Goal: Task Accomplishment & Management: Use online tool/utility

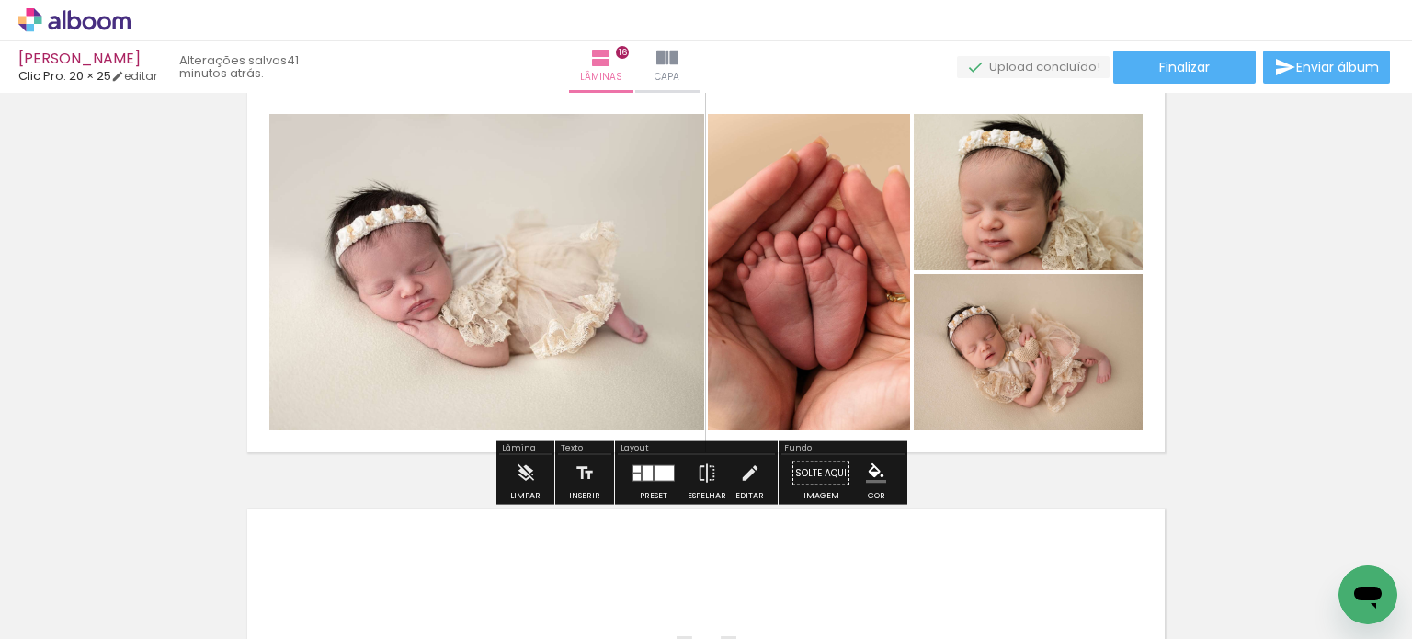
scroll to position [37501, 0]
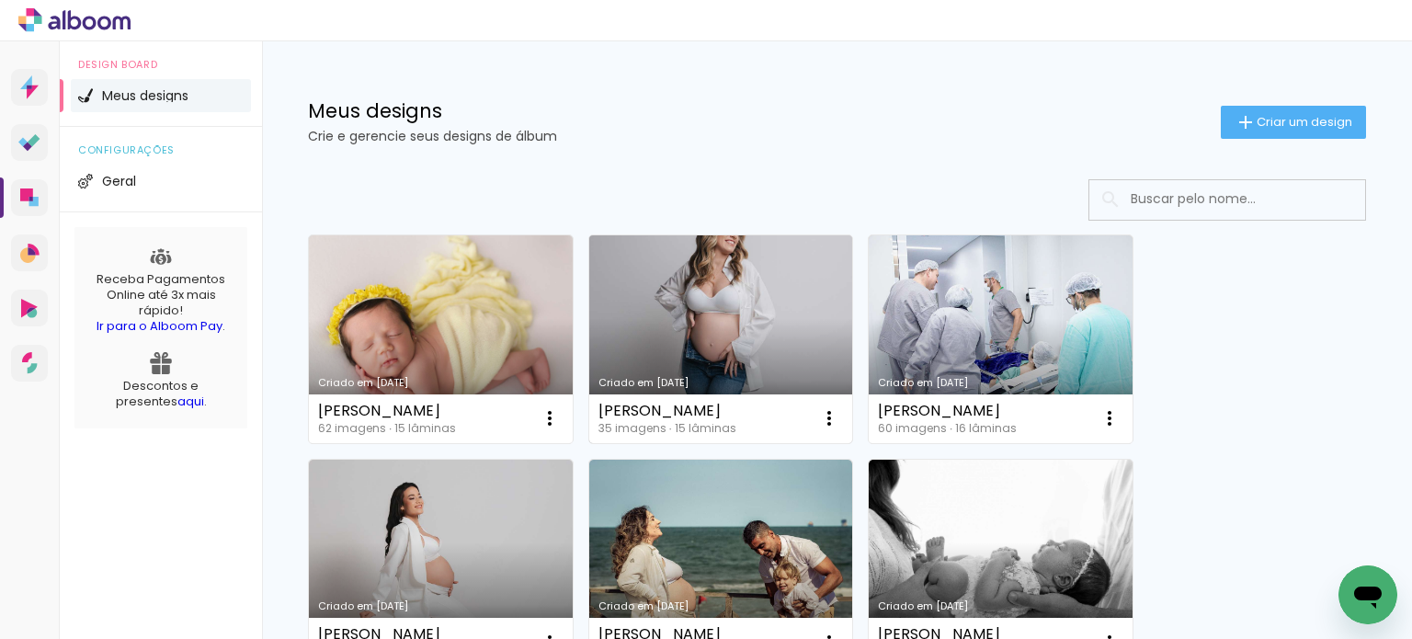
click at [762, 351] on link "Criado em [DATE]" at bounding box center [721, 339] width 264 height 208
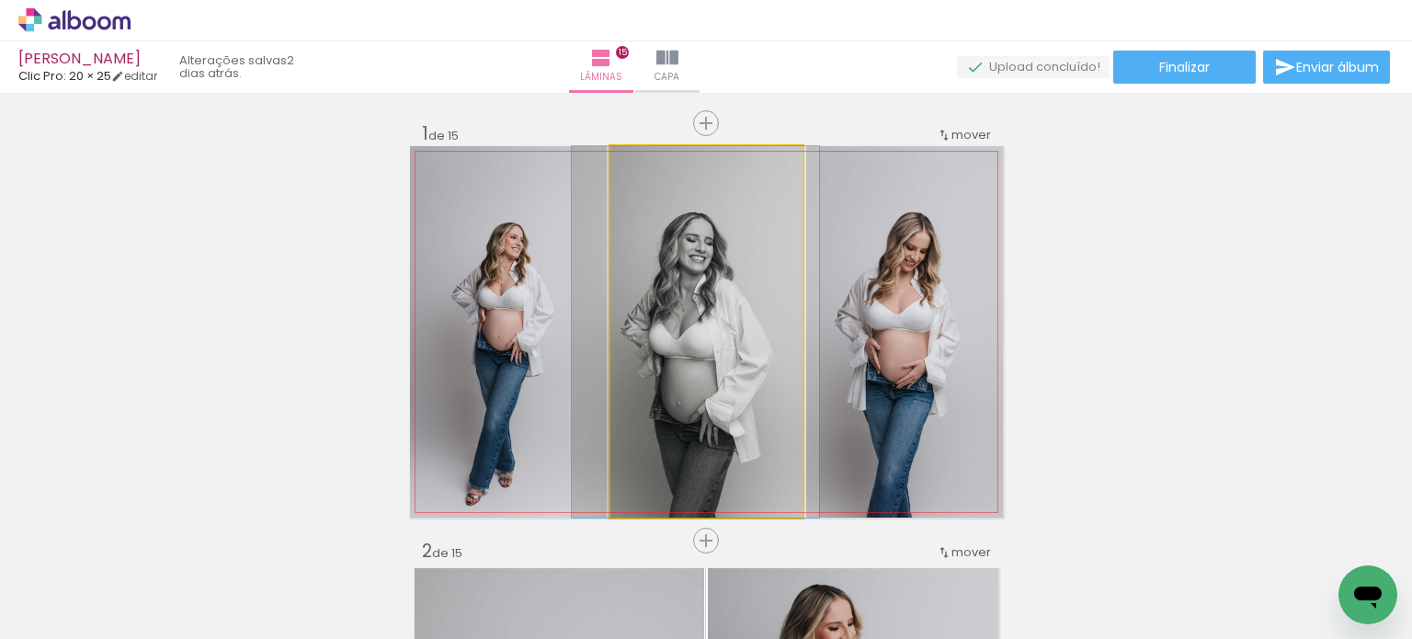
drag, startPoint x: 769, startPoint y: 425, endPoint x: 756, endPoint y: 424, distance: 12.9
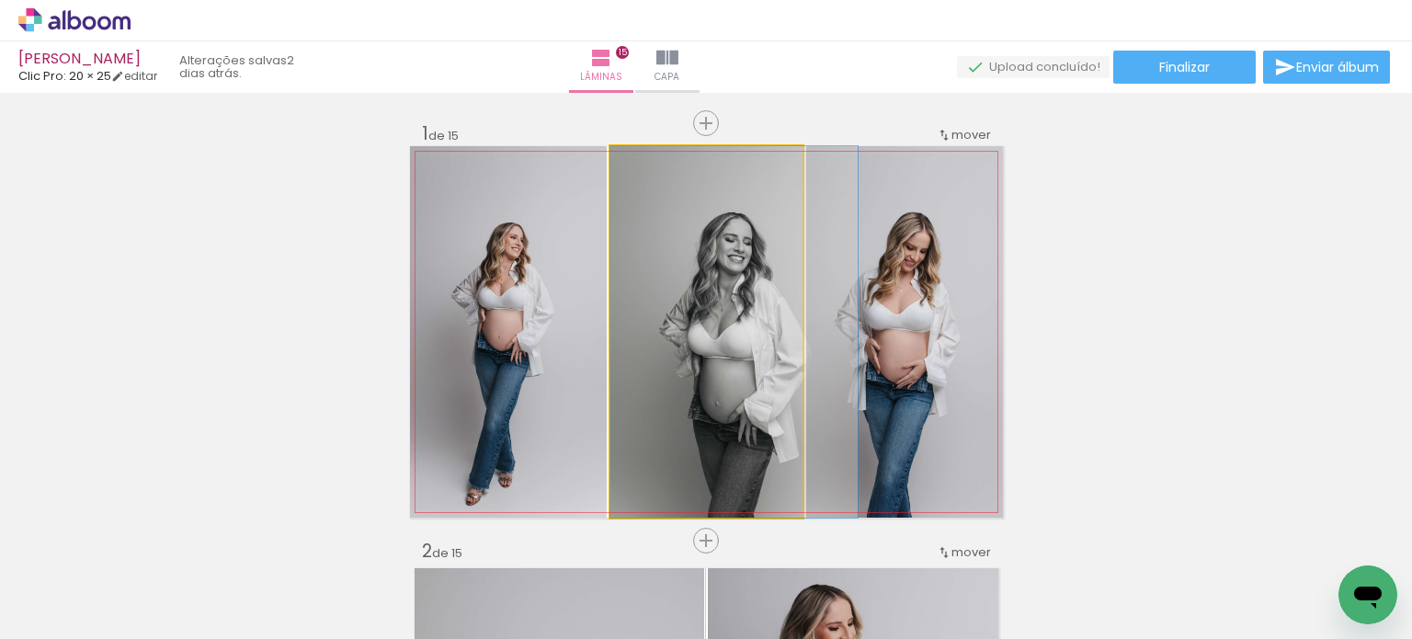
drag, startPoint x: 762, startPoint y: 424, endPoint x: 796, endPoint y: 422, distance: 34.1
click at [796, 422] on quentale-layouter at bounding box center [706, 331] width 593 height 371
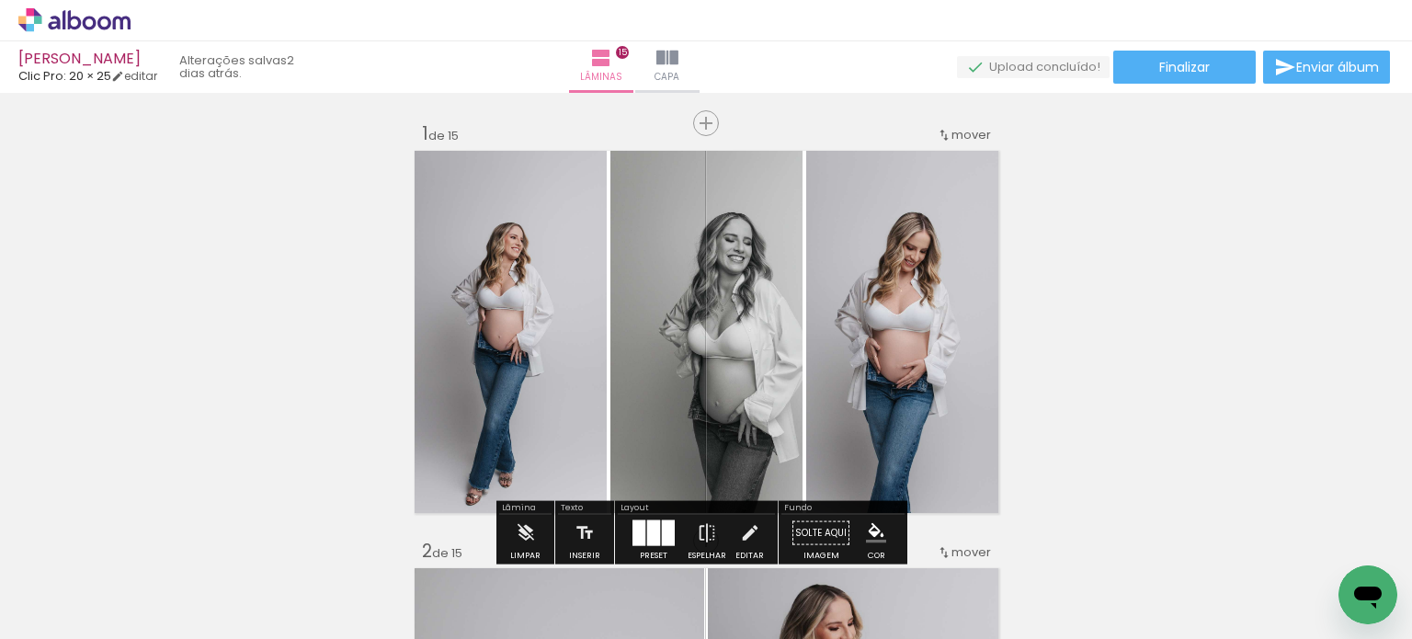
drag, startPoint x: 796, startPoint y: 422, endPoint x: 783, endPoint y: 422, distance: 12.9
click at [783, 422] on quentale-layouter at bounding box center [706, 331] width 593 height 371
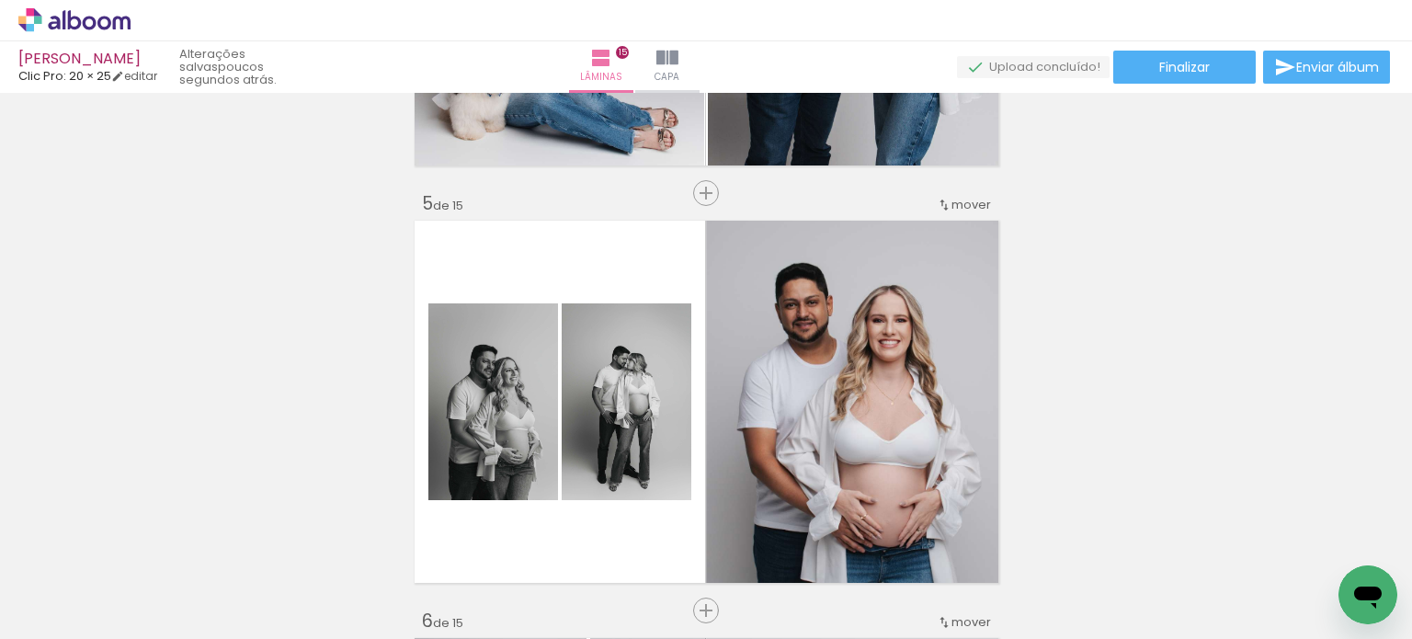
scroll to position [1783, 0]
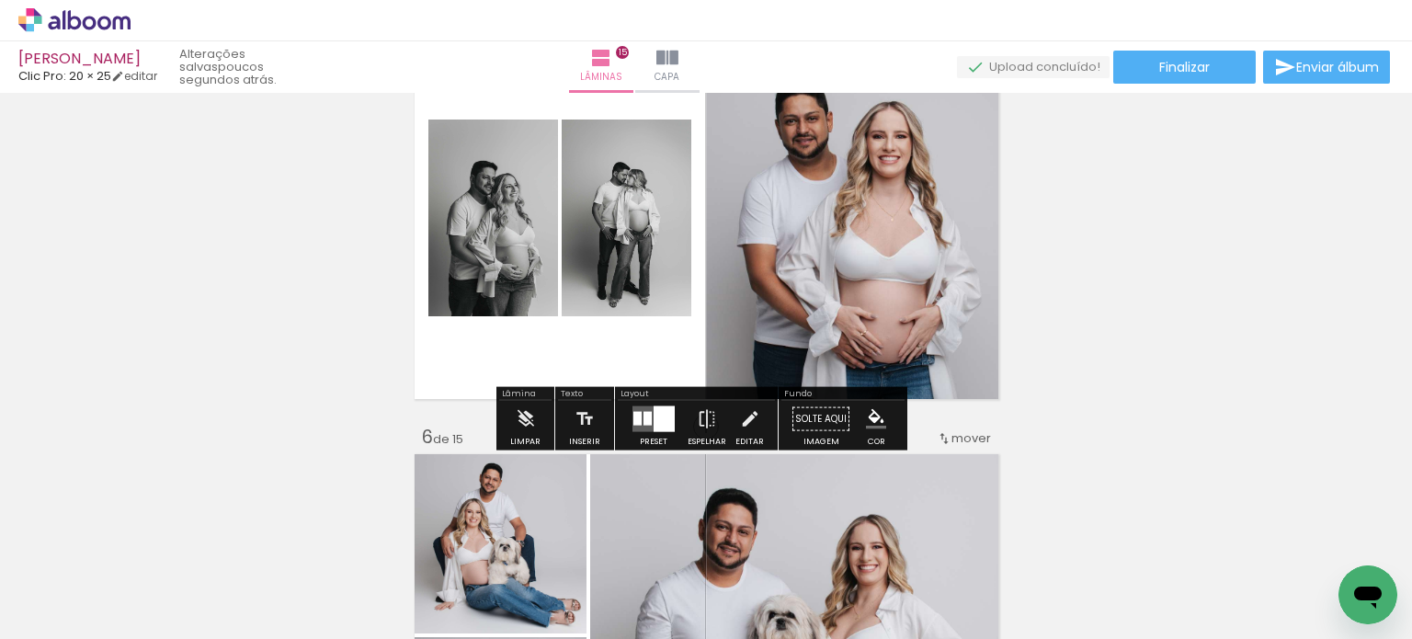
click at [654, 415] on div at bounding box center [664, 419] width 21 height 26
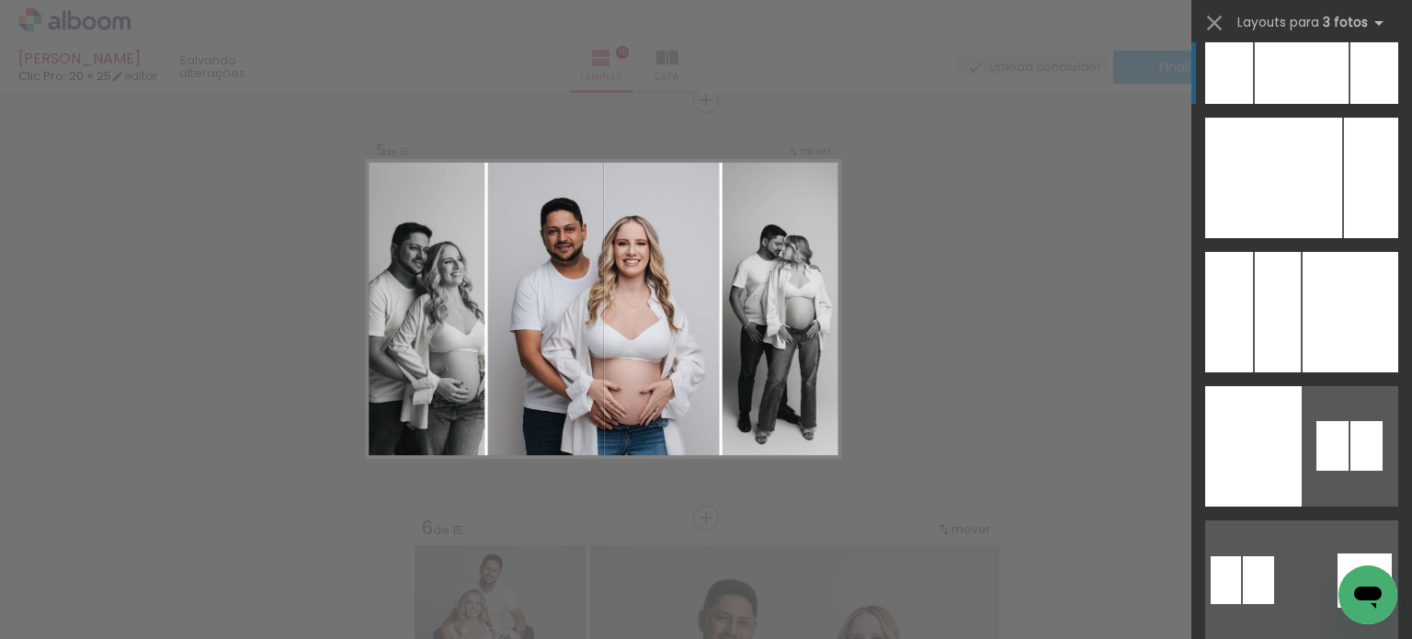
scroll to position [5671, 0]
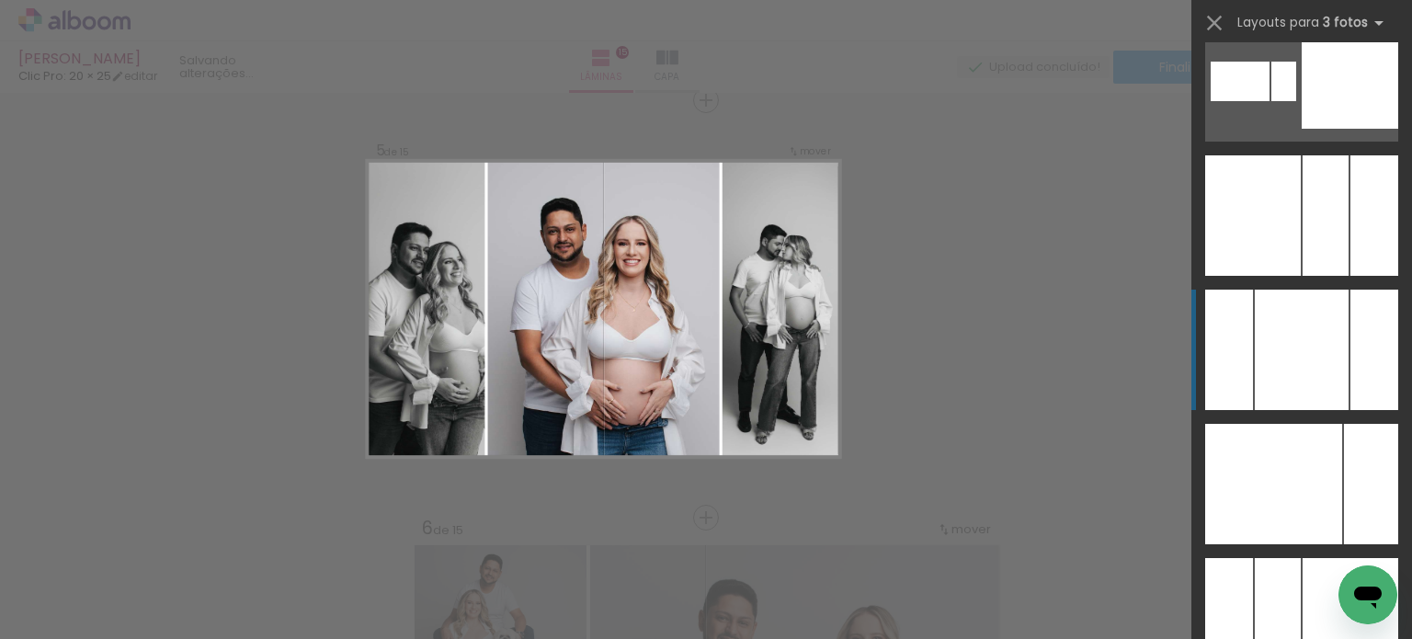
click at [1300, 335] on div at bounding box center [1302, 350] width 94 height 120
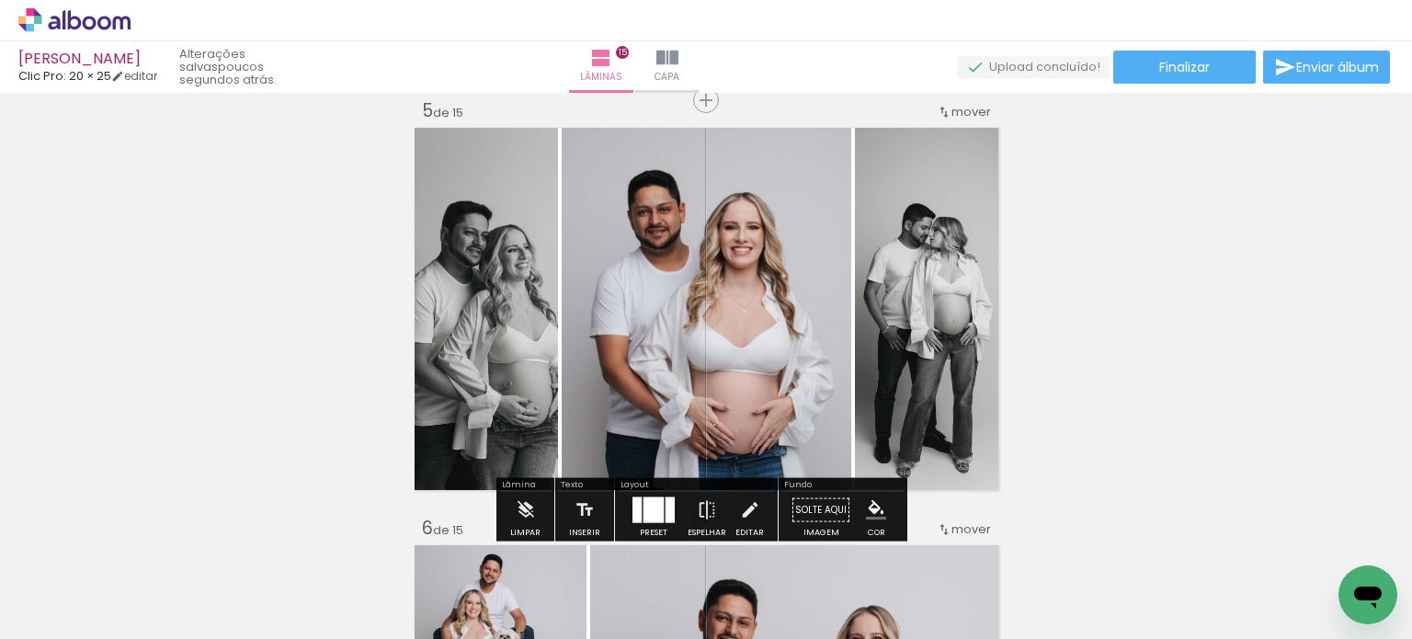
click at [647, 497] on div at bounding box center [653, 510] width 20 height 26
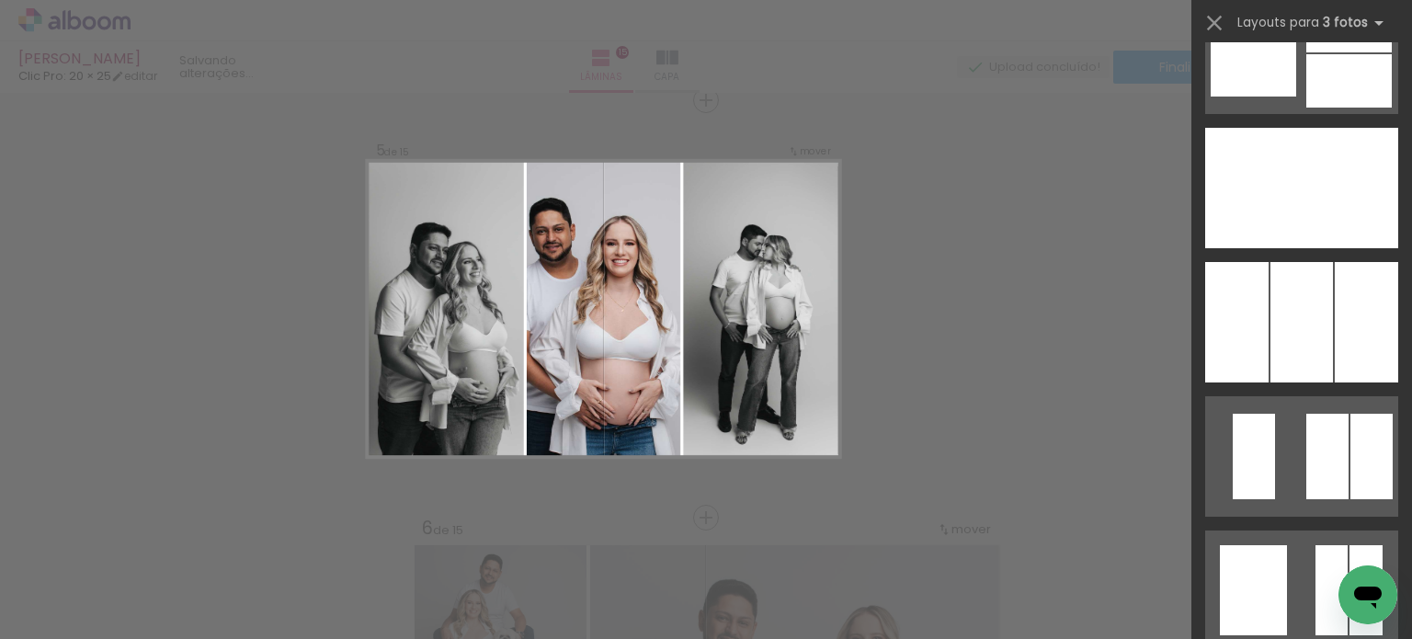
scroll to position [18273, 0]
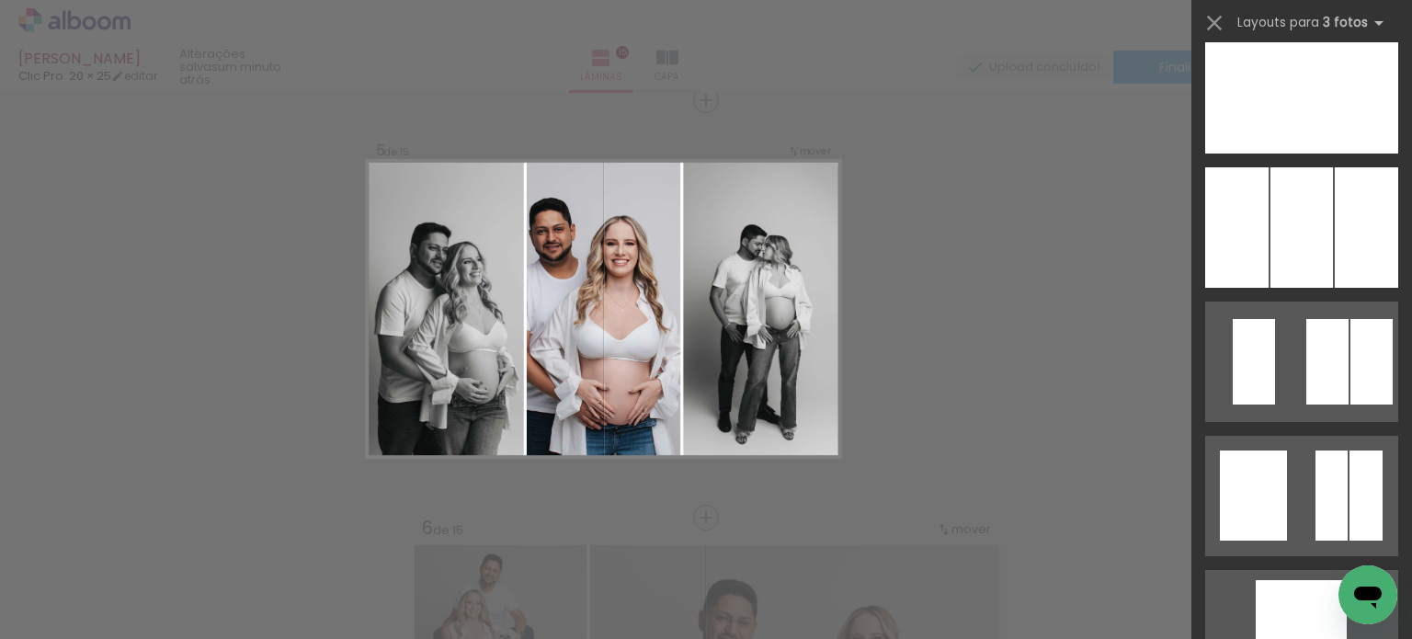
click at [1295, 255] on div at bounding box center [1301, 227] width 63 height 120
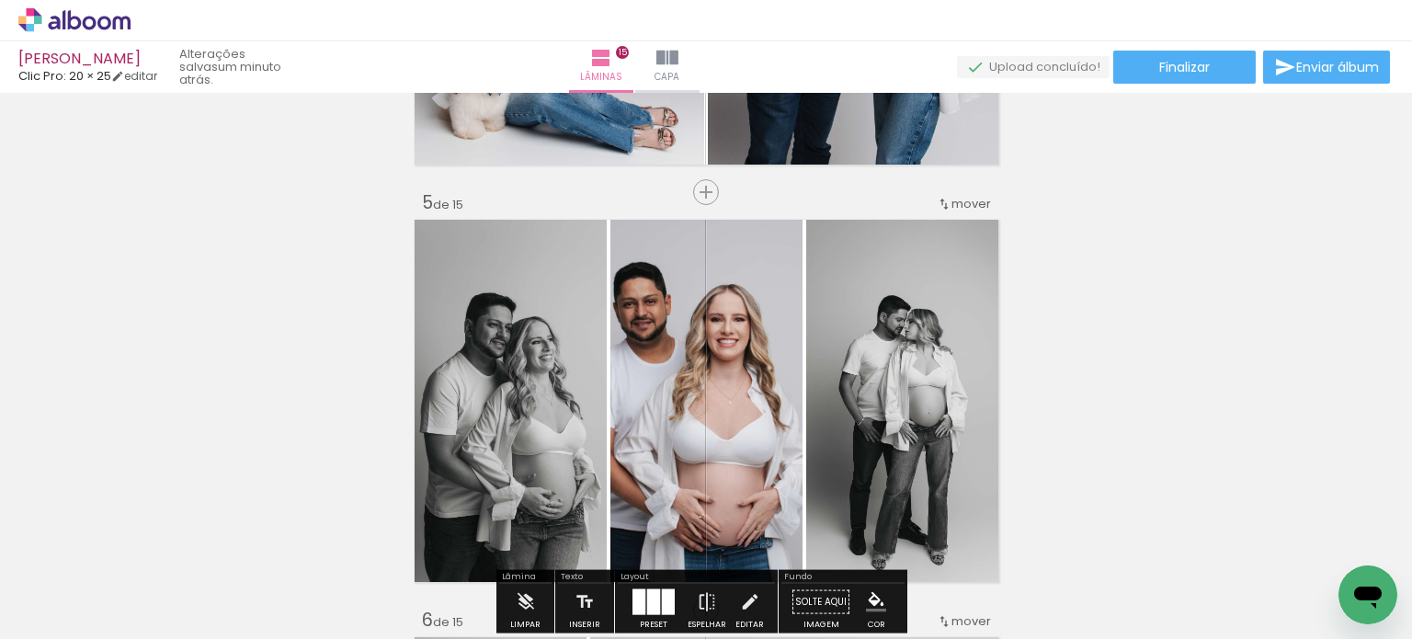
scroll to position [1802, 0]
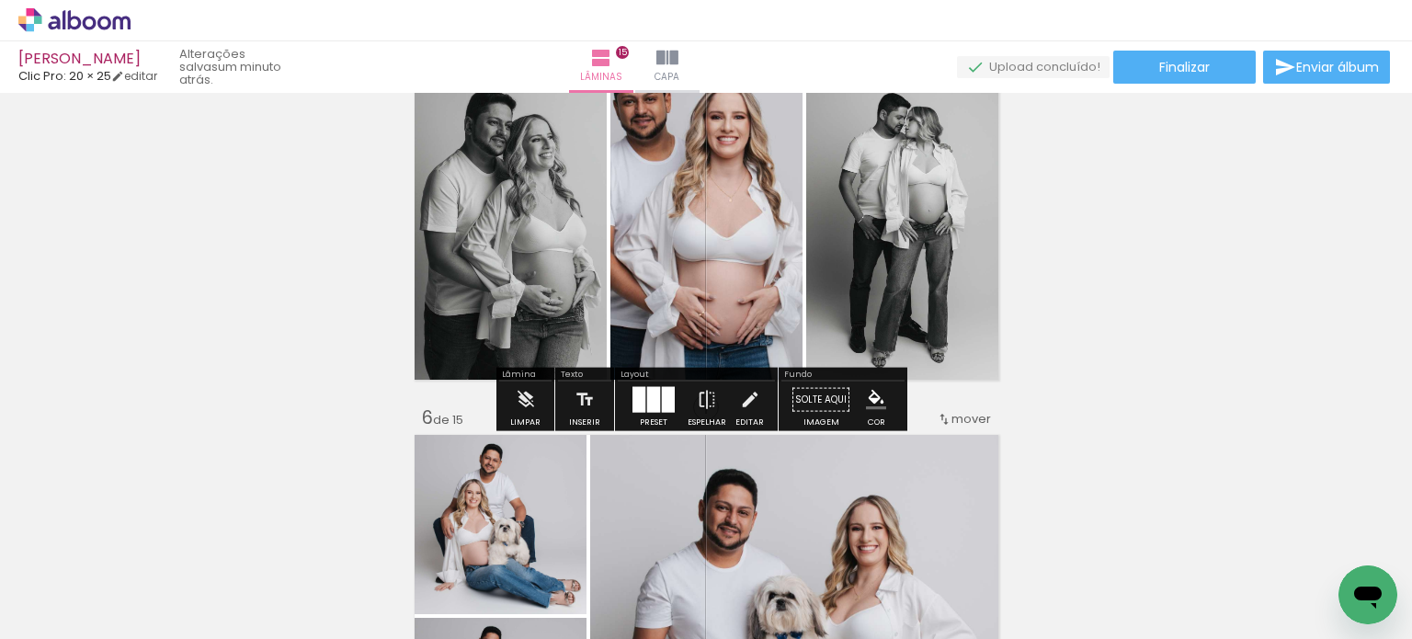
click at [652, 389] on div at bounding box center [653, 400] width 13 height 26
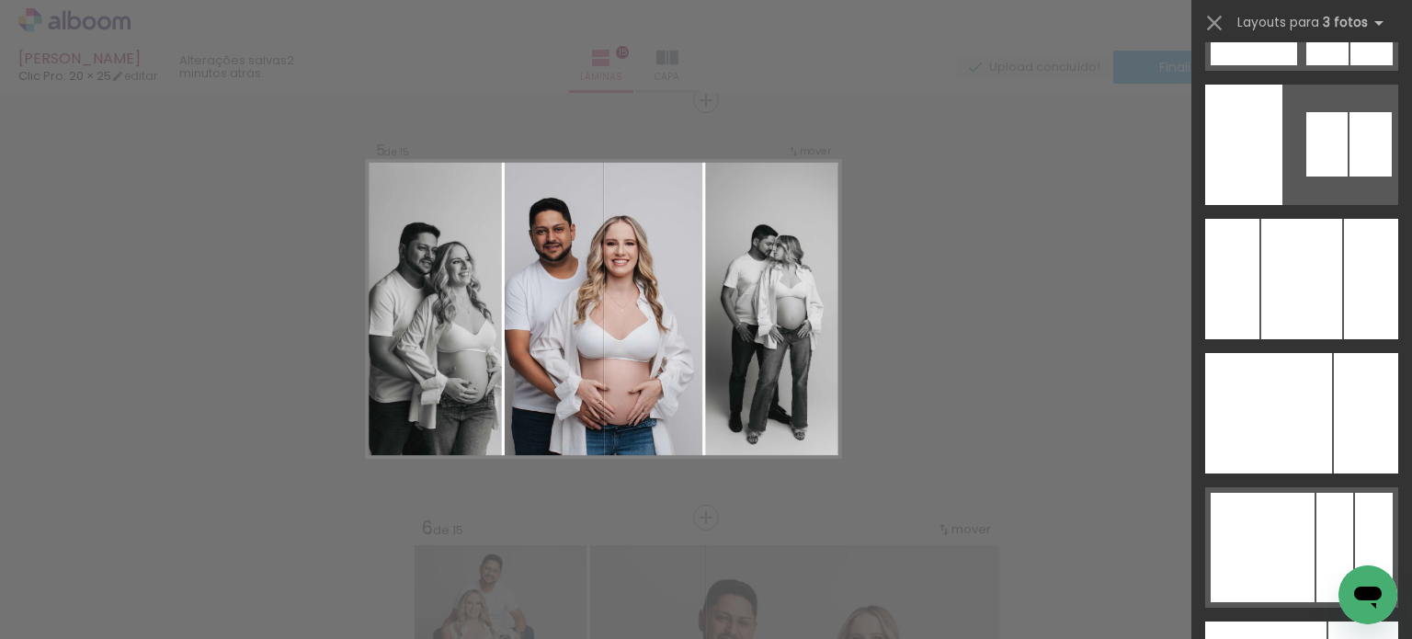
scroll to position [7608, 0]
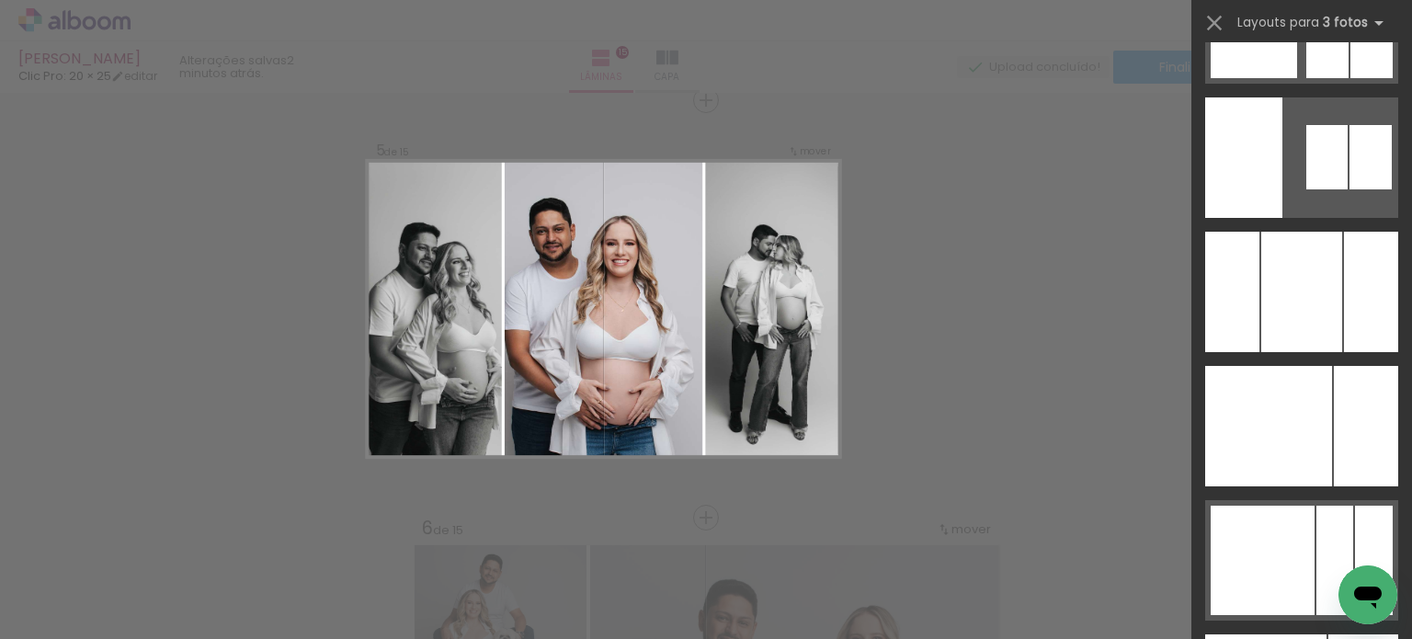
click at [1287, 267] on div at bounding box center [1301, 292] width 81 height 120
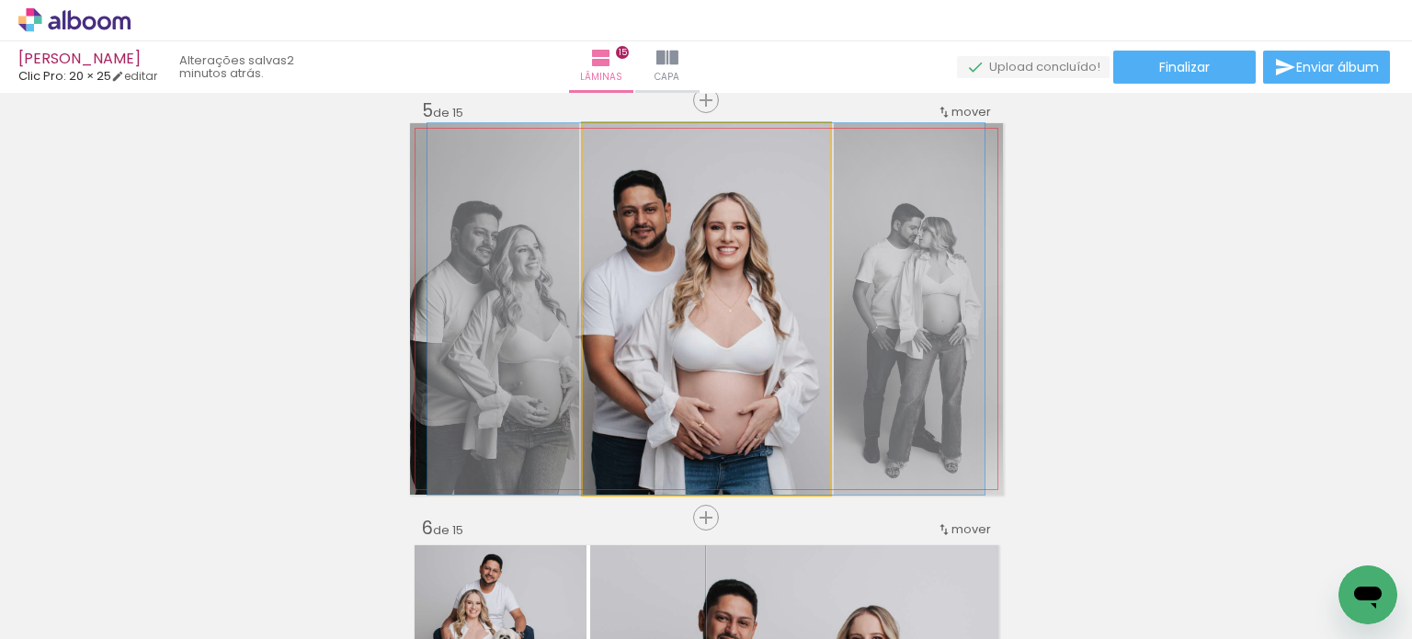
scroll to position [1784, 0]
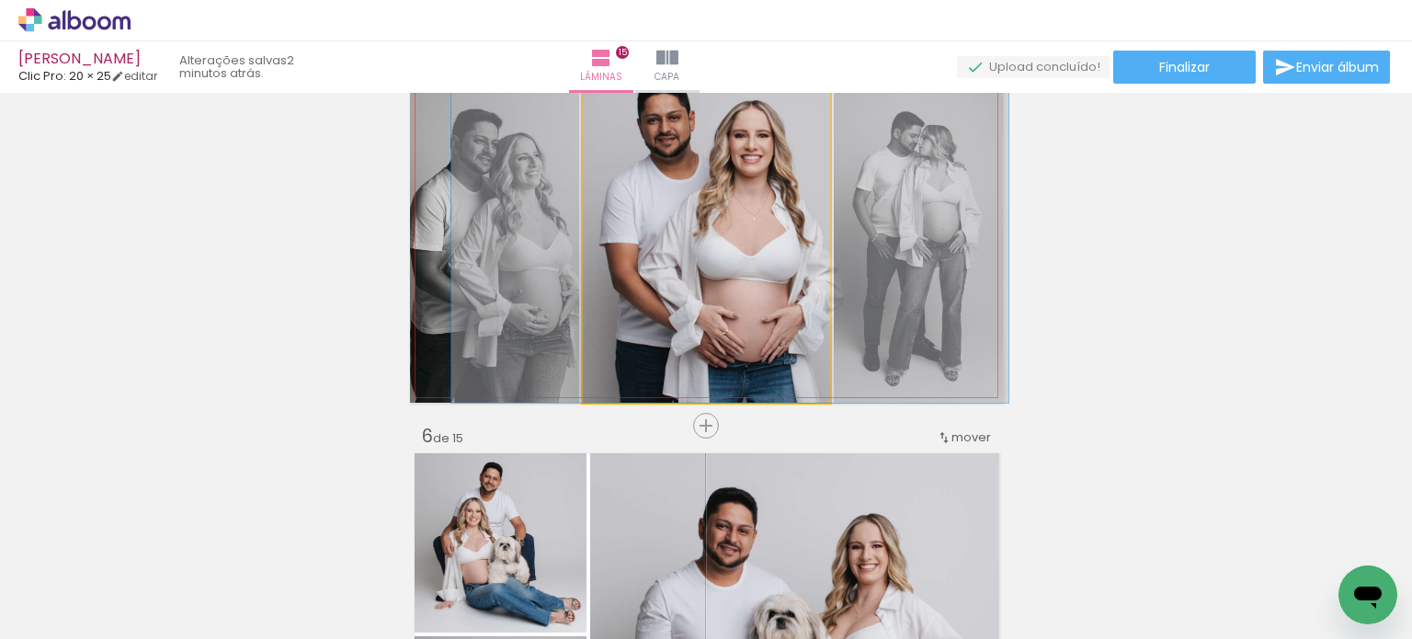
drag, startPoint x: 722, startPoint y: 382, endPoint x: 746, endPoint y: 377, distance: 24.5
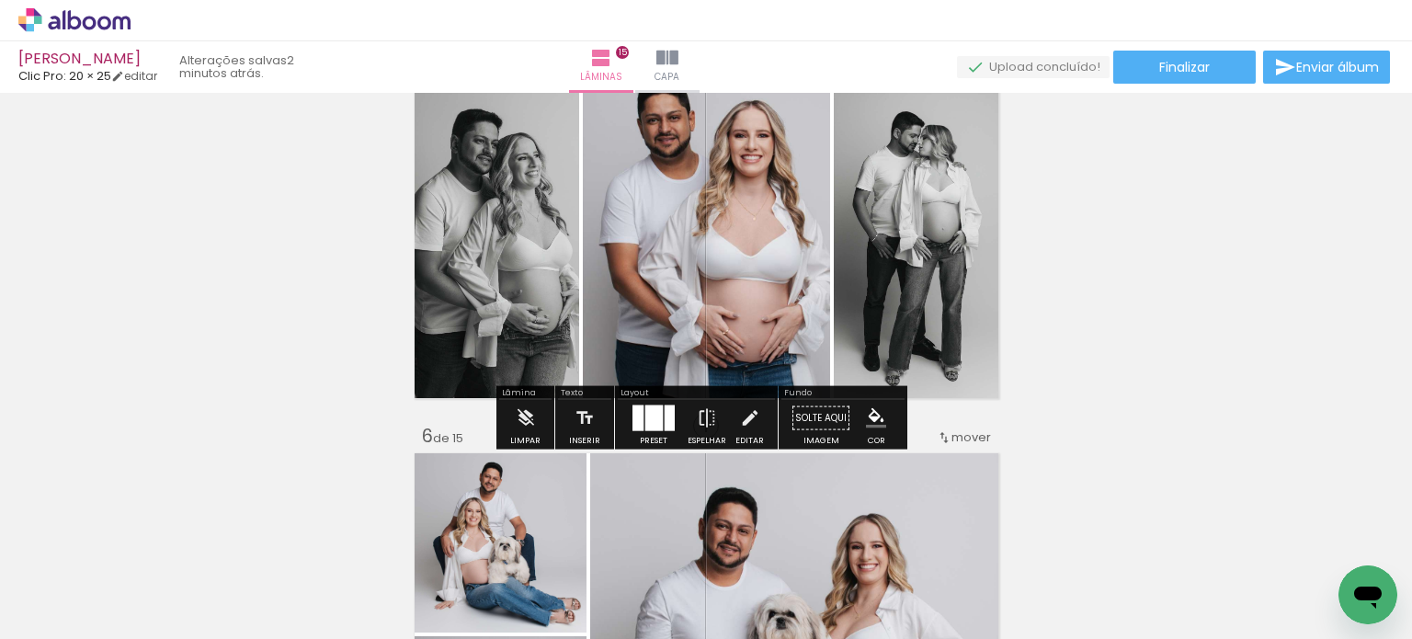
scroll to position [1689, 0]
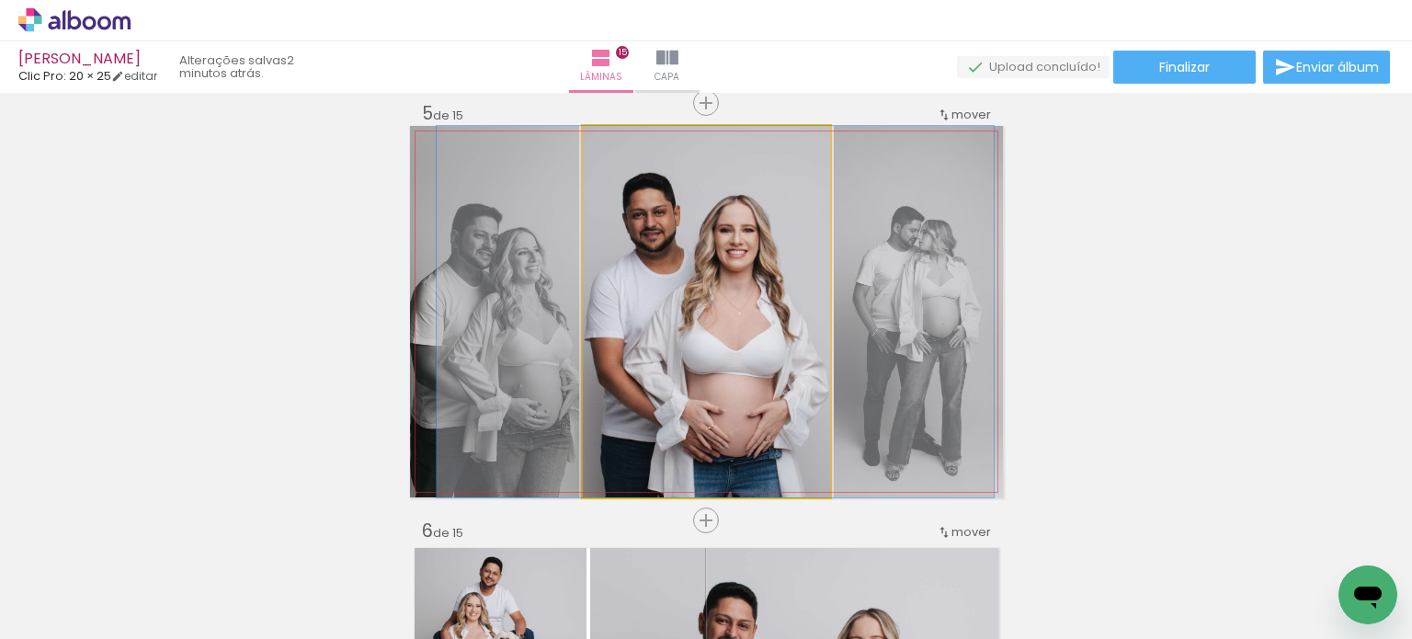
drag, startPoint x: 761, startPoint y: 362, endPoint x: 746, endPoint y: 362, distance: 14.7
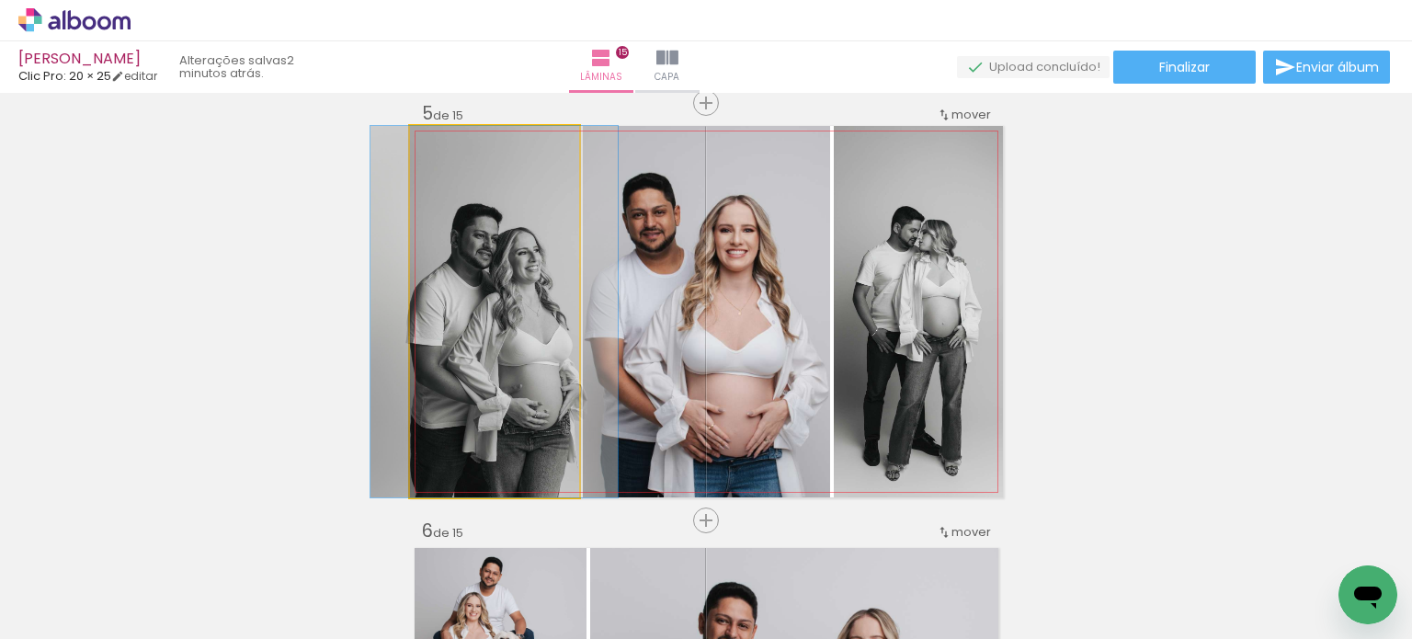
click at [533, 356] on quentale-photo at bounding box center [494, 311] width 169 height 371
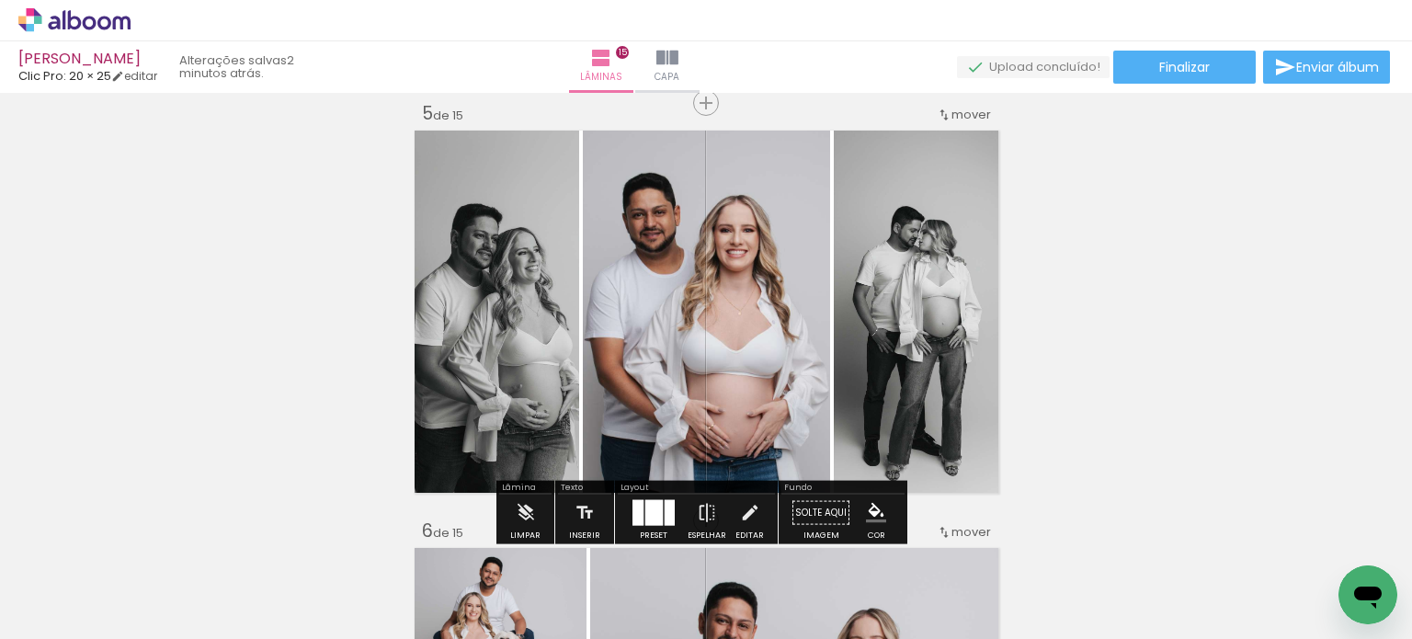
scroll to position [1687, 0]
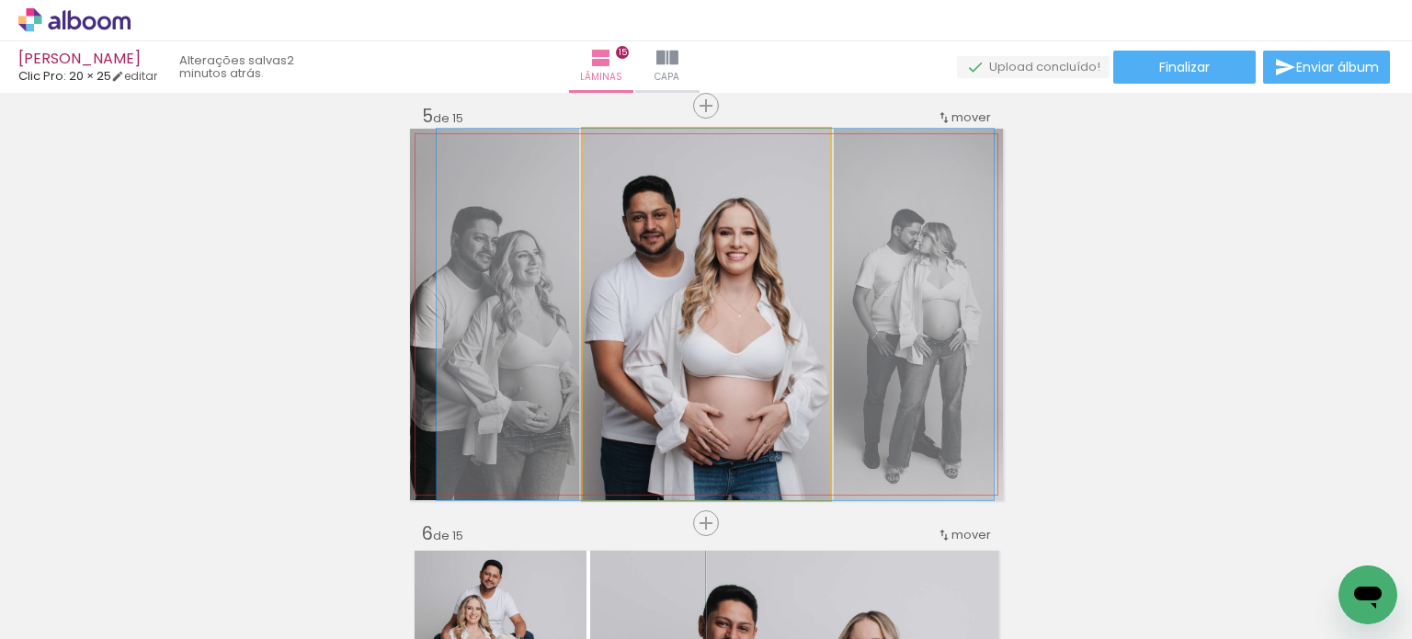
click at [756, 363] on quentale-photo at bounding box center [706, 314] width 247 height 371
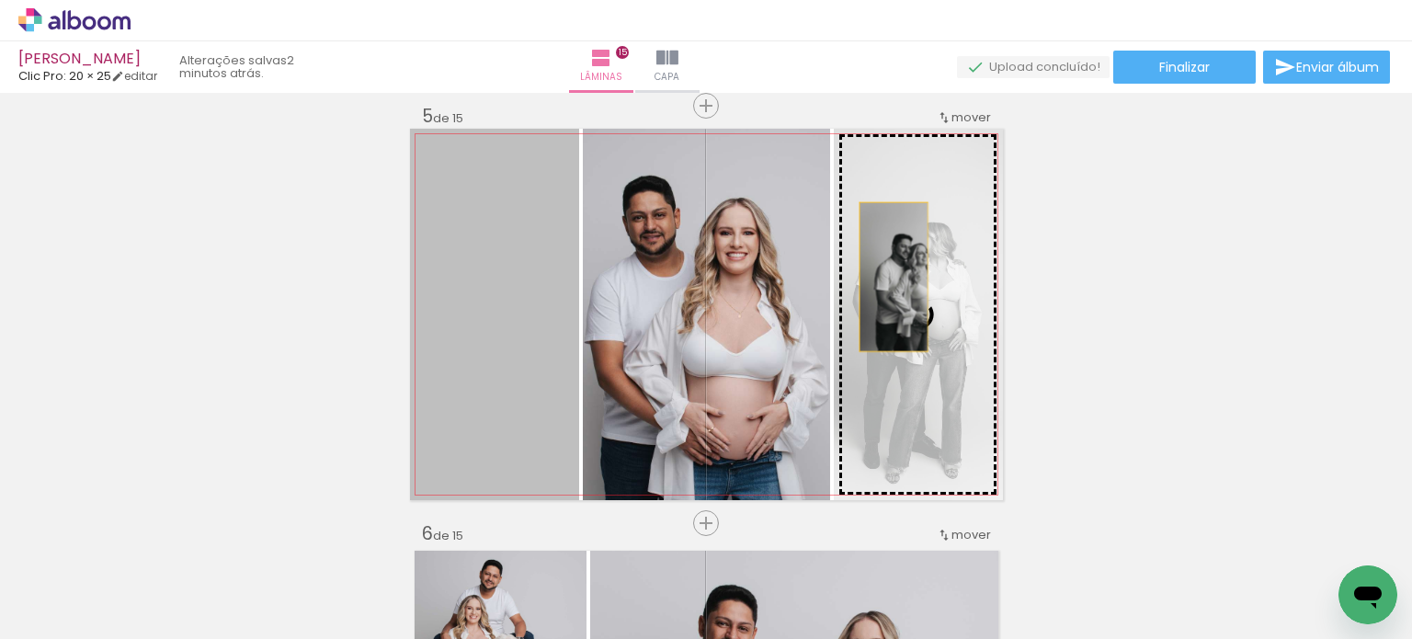
drag, startPoint x: 518, startPoint y: 362, endPoint x: 906, endPoint y: 275, distance: 397.6
click at [0, 0] on slot at bounding box center [0, 0] width 0 height 0
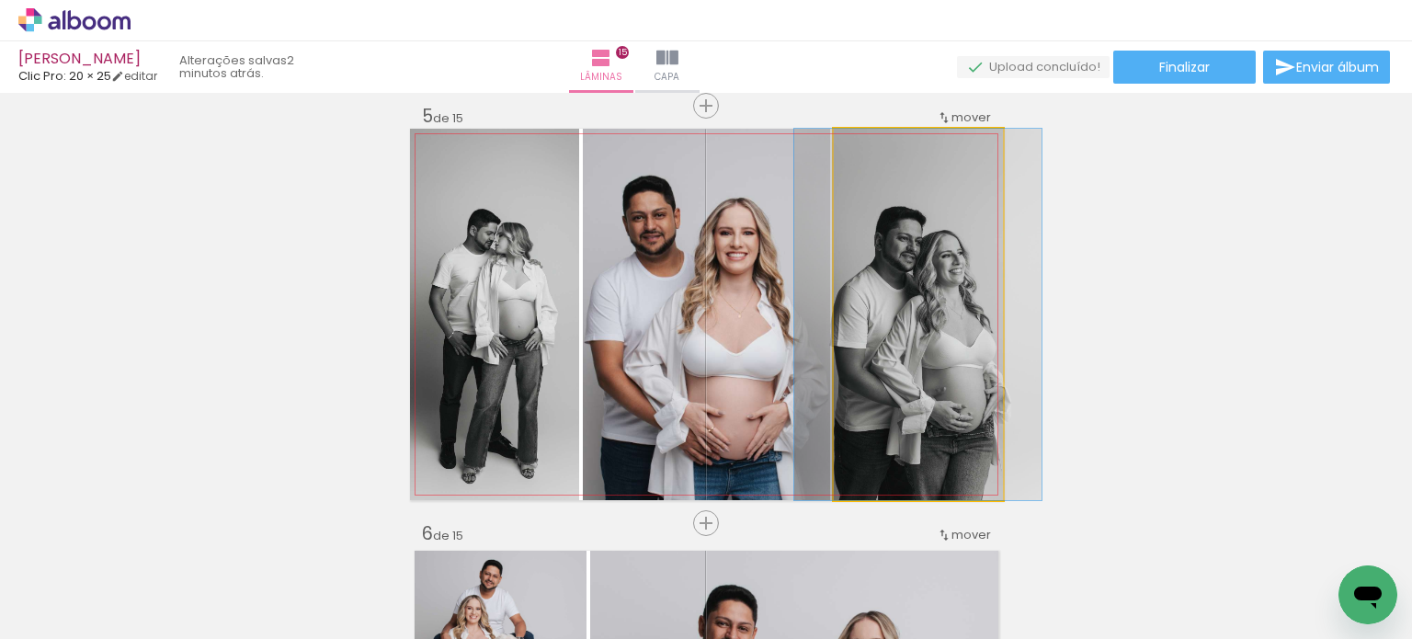
click at [941, 351] on quentale-photo at bounding box center [918, 314] width 169 height 371
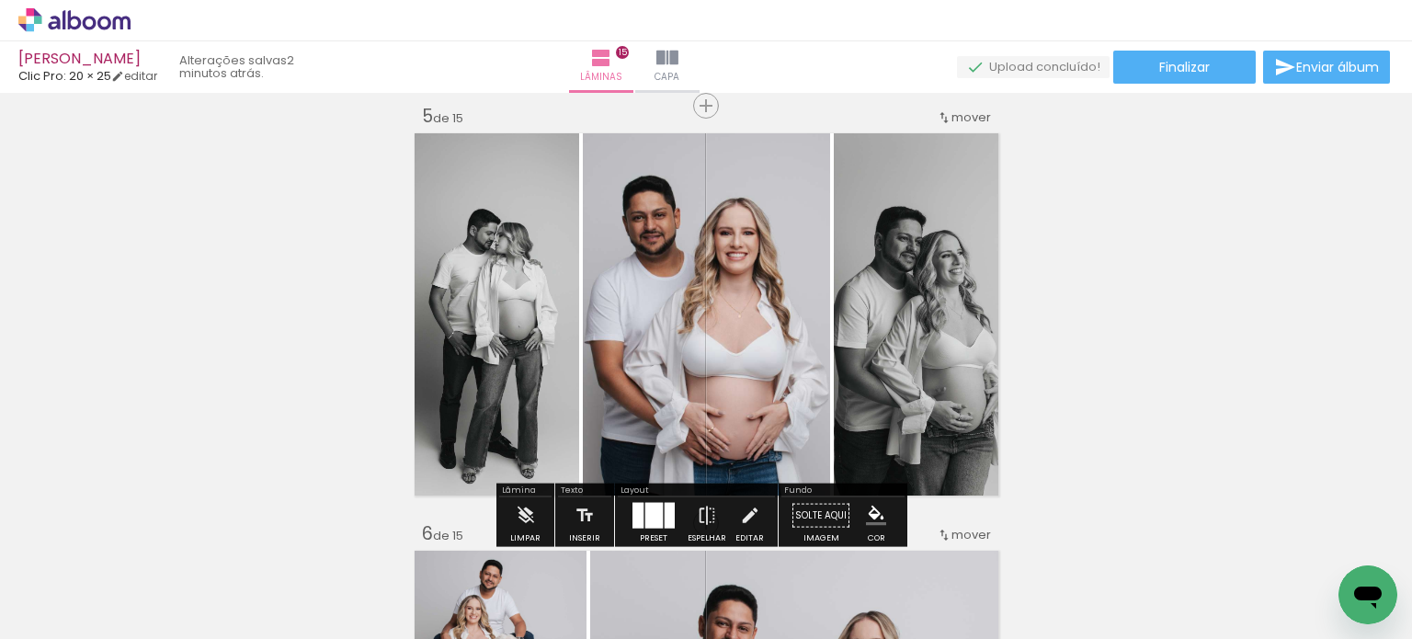
click at [665, 507] on div at bounding box center [670, 516] width 10 height 26
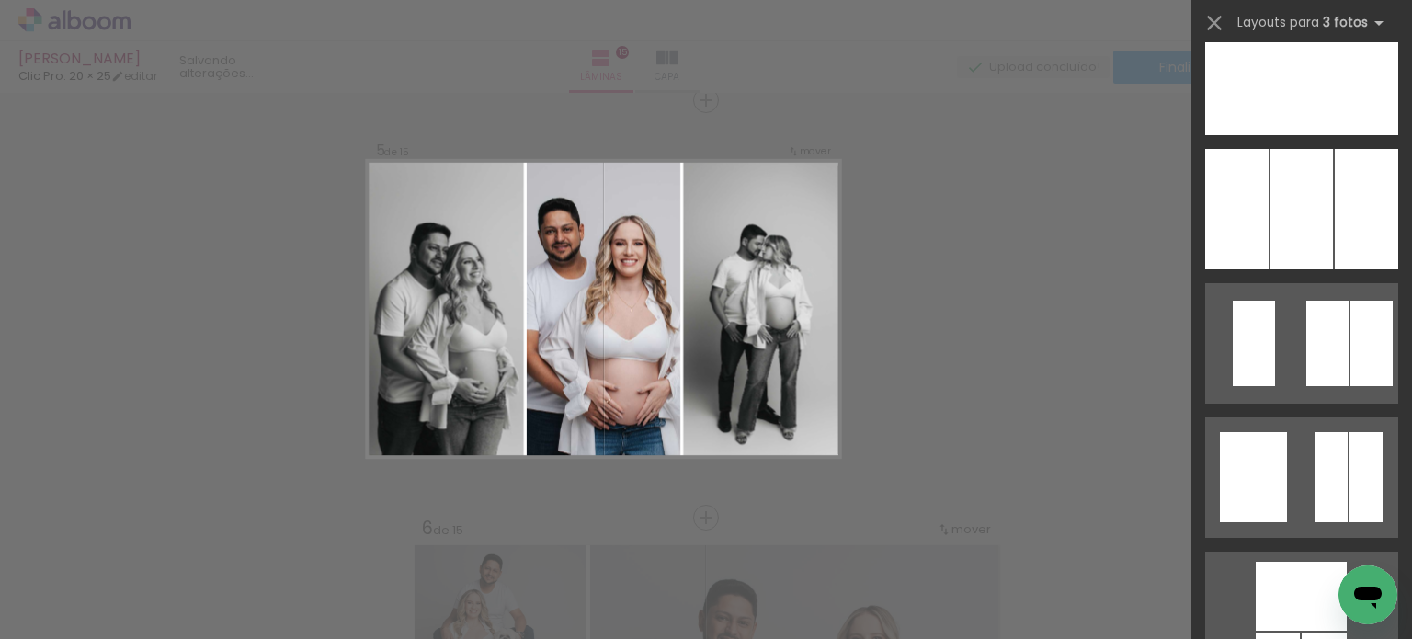
scroll to position [18233, 0]
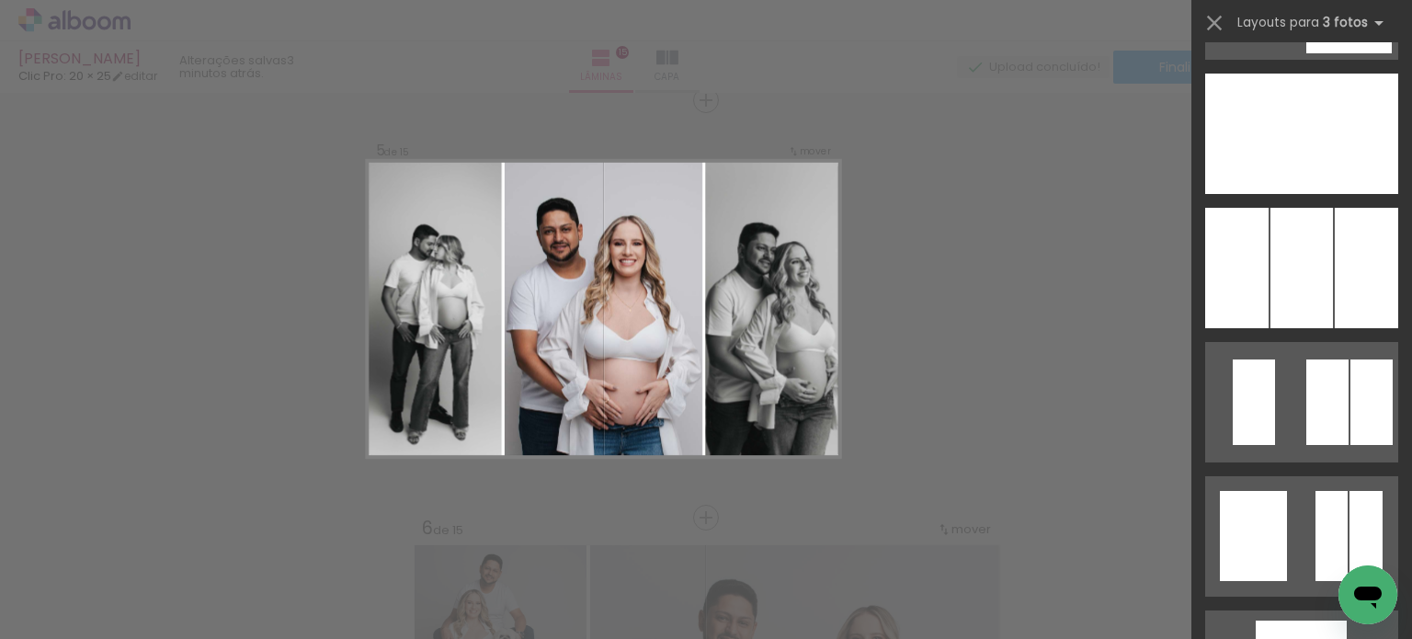
click at [0, 0] on div "Confirmar Cancelar" at bounding box center [0, 0] width 0 height 0
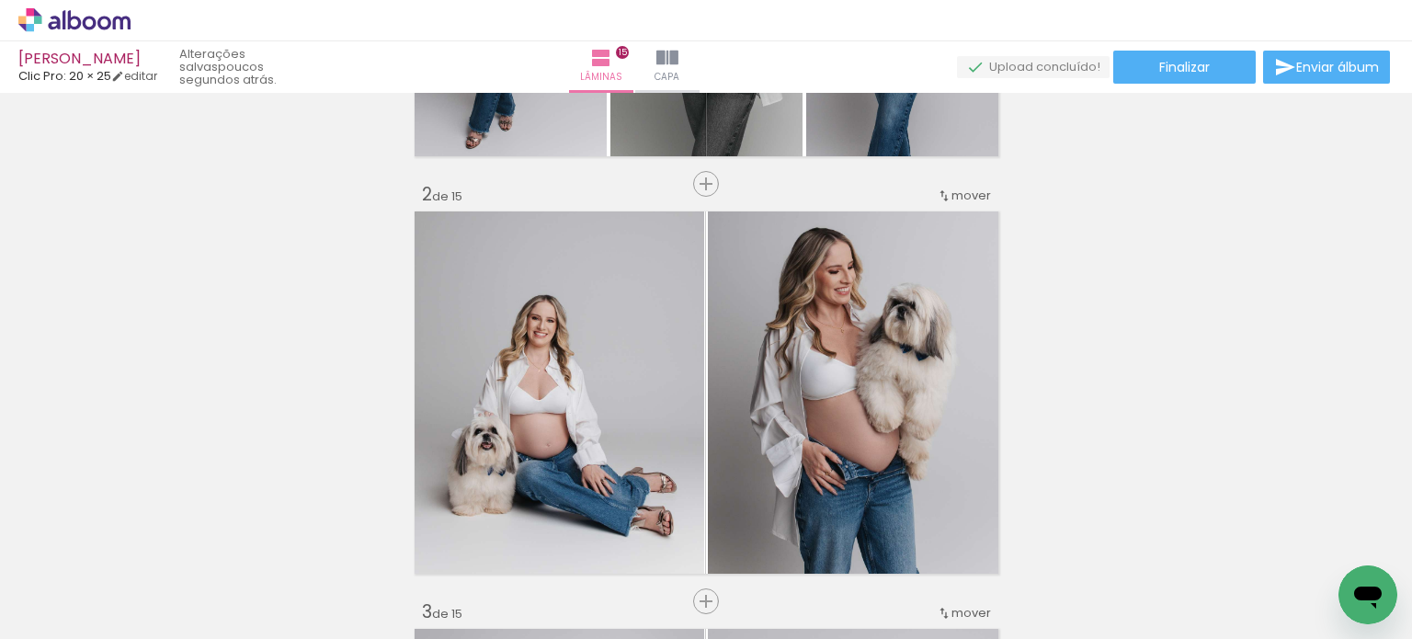
scroll to position [0, 0]
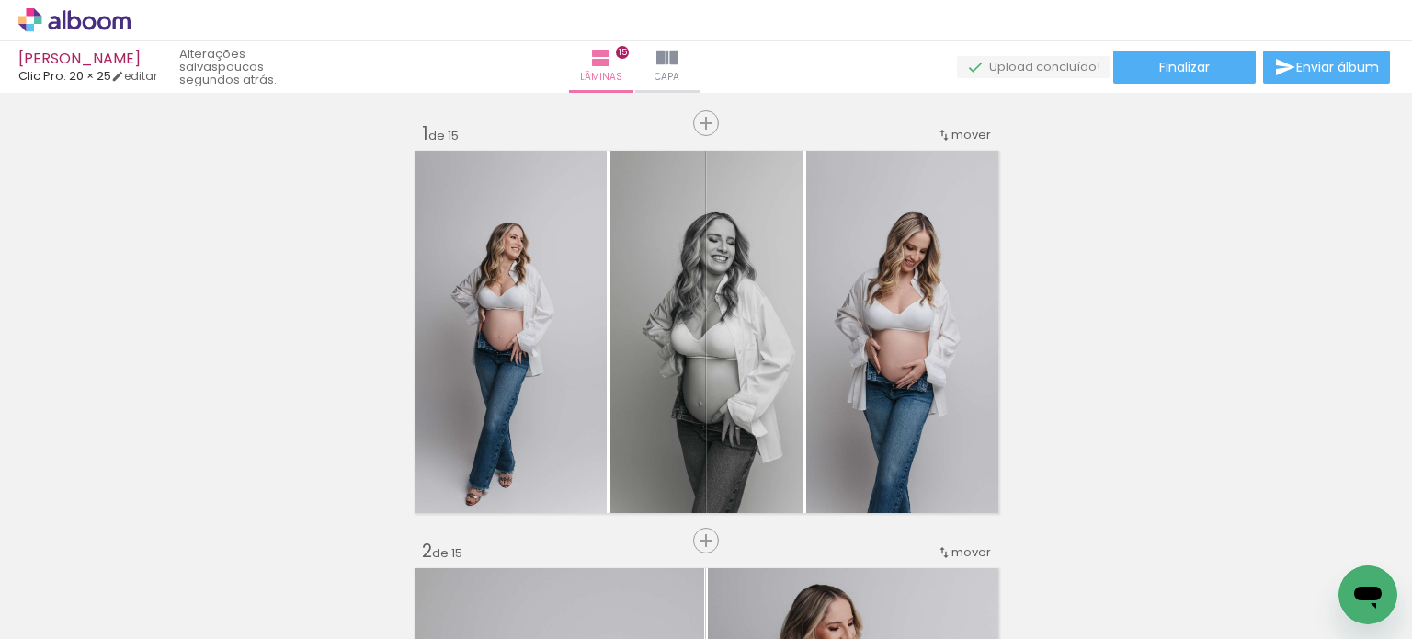
scroll to position [7783, 0]
click at [152, 536] on iron-icon at bounding box center [143, 539] width 19 height 19
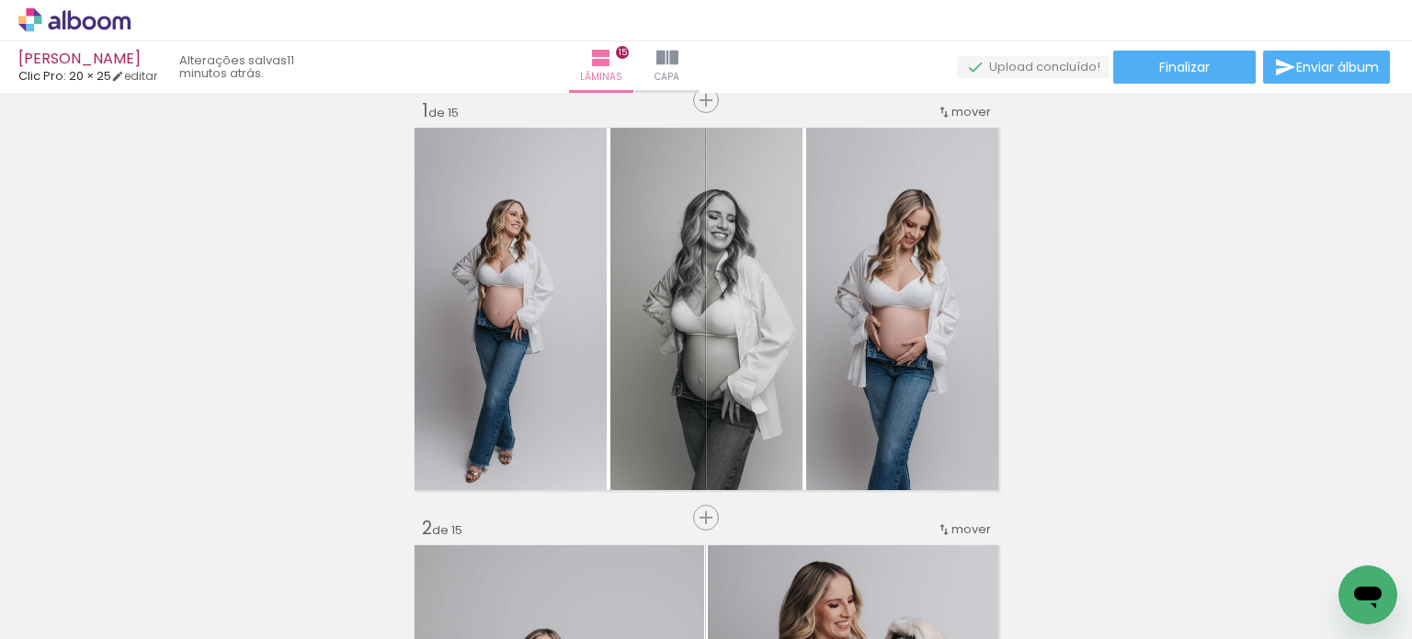
scroll to position [0, 2347]
click at [91, 620] on span "Adicionar Fotos" at bounding box center [65, 614] width 55 height 20
click at [0, 0] on input "file" at bounding box center [0, 0] width 0 height 0
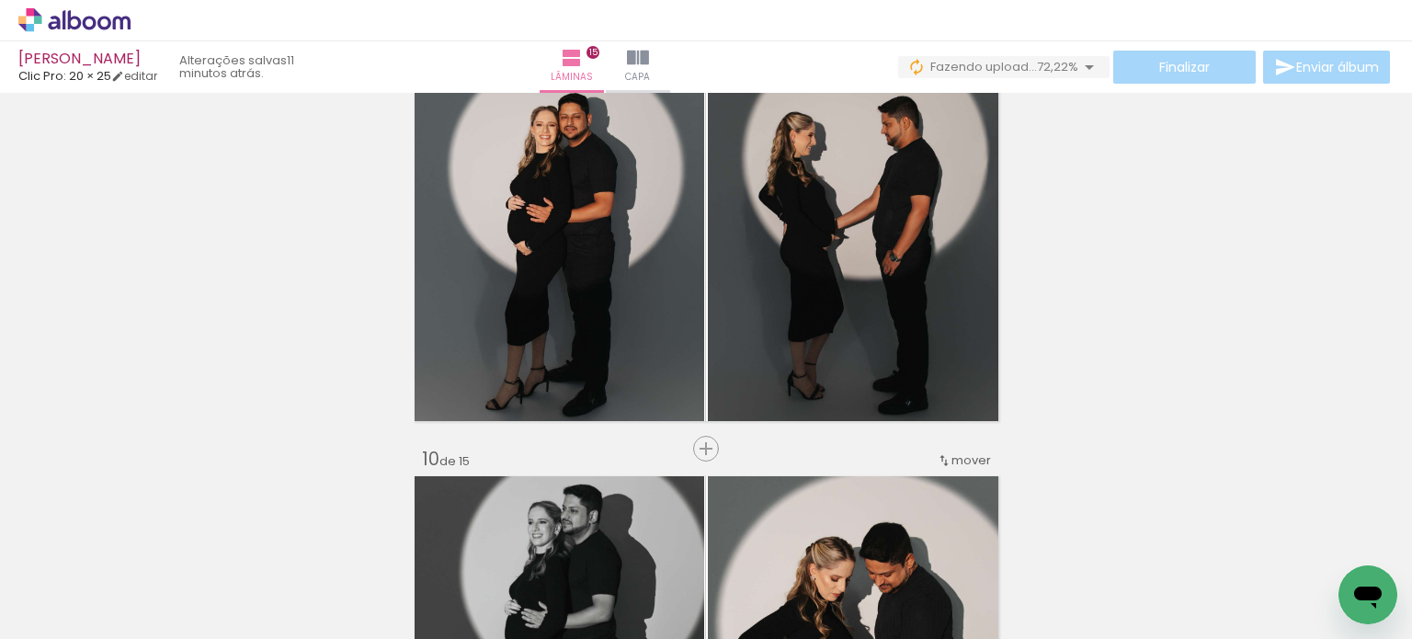
scroll to position [3371, 0]
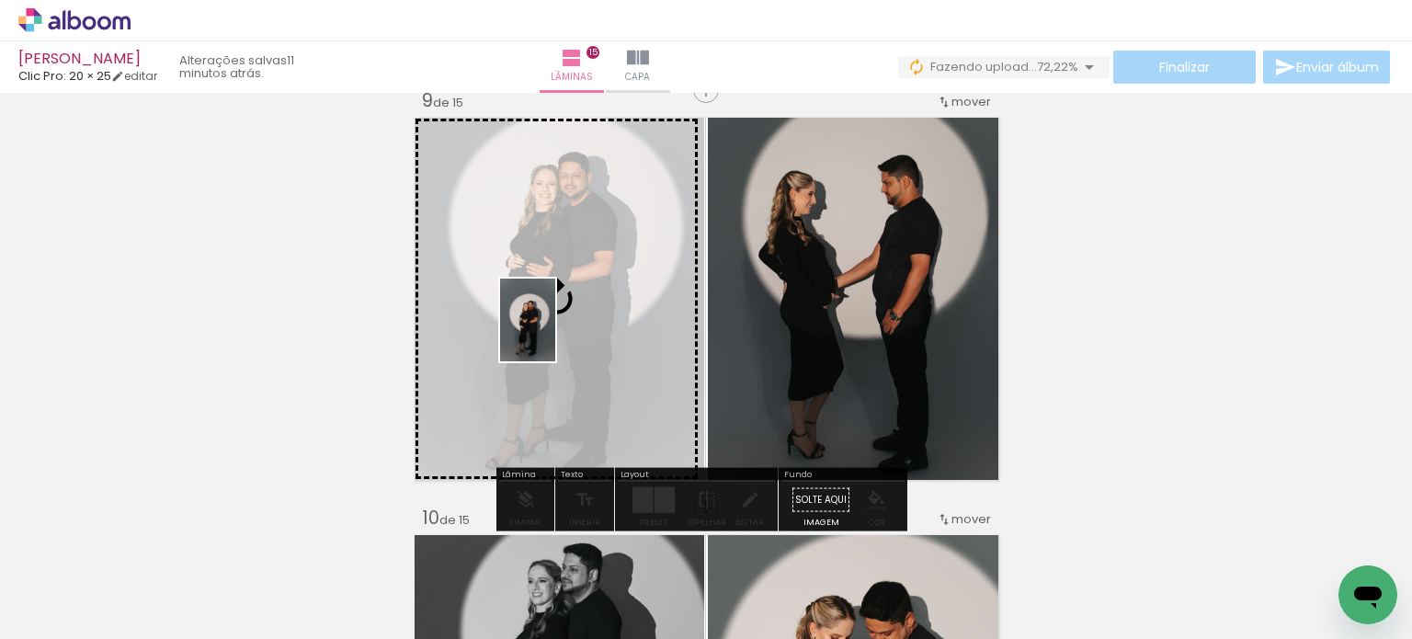
drag, startPoint x: 1332, startPoint y: 556, endPoint x: 555, endPoint y: 334, distance: 807.9
click at [555, 334] on quentale-workspace at bounding box center [706, 319] width 1412 height 639
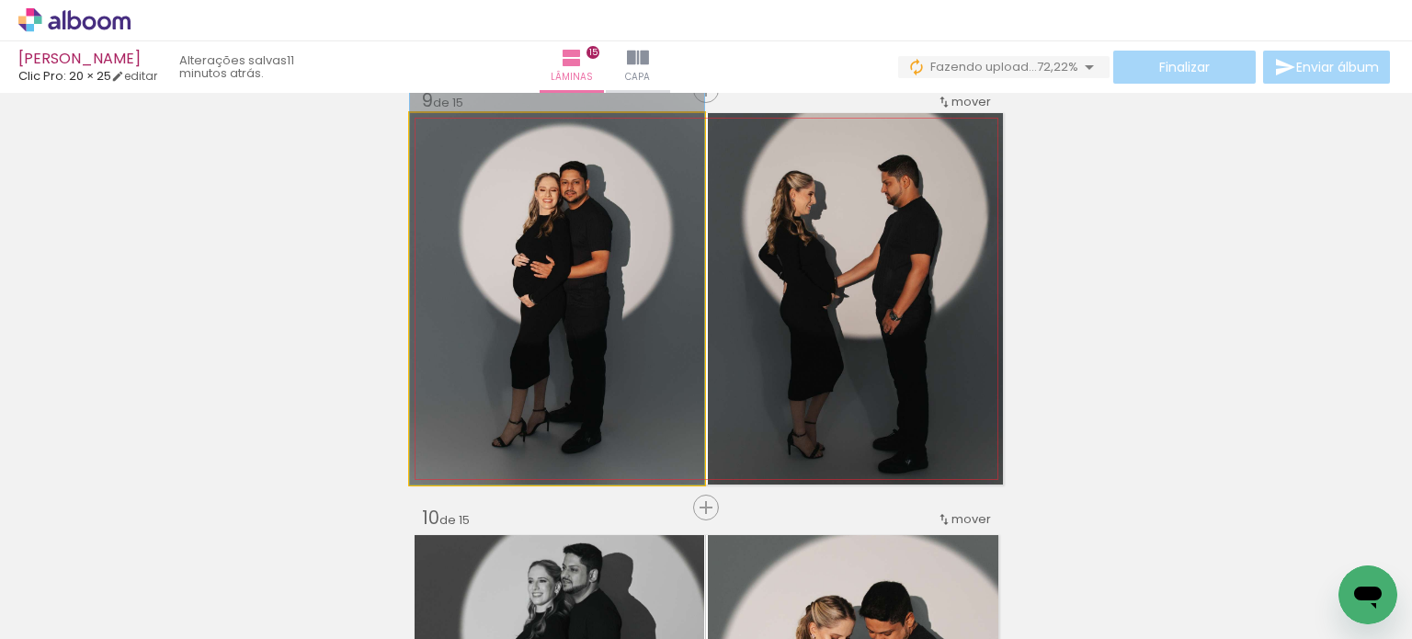
drag, startPoint x: 566, startPoint y: 362, endPoint x: 565, endPoint y: 312, distance: 50.6
drag, startPoint x: 578, startPoint y: 328, endPoint x: 602, endPoint y: 319, distance: 25.6
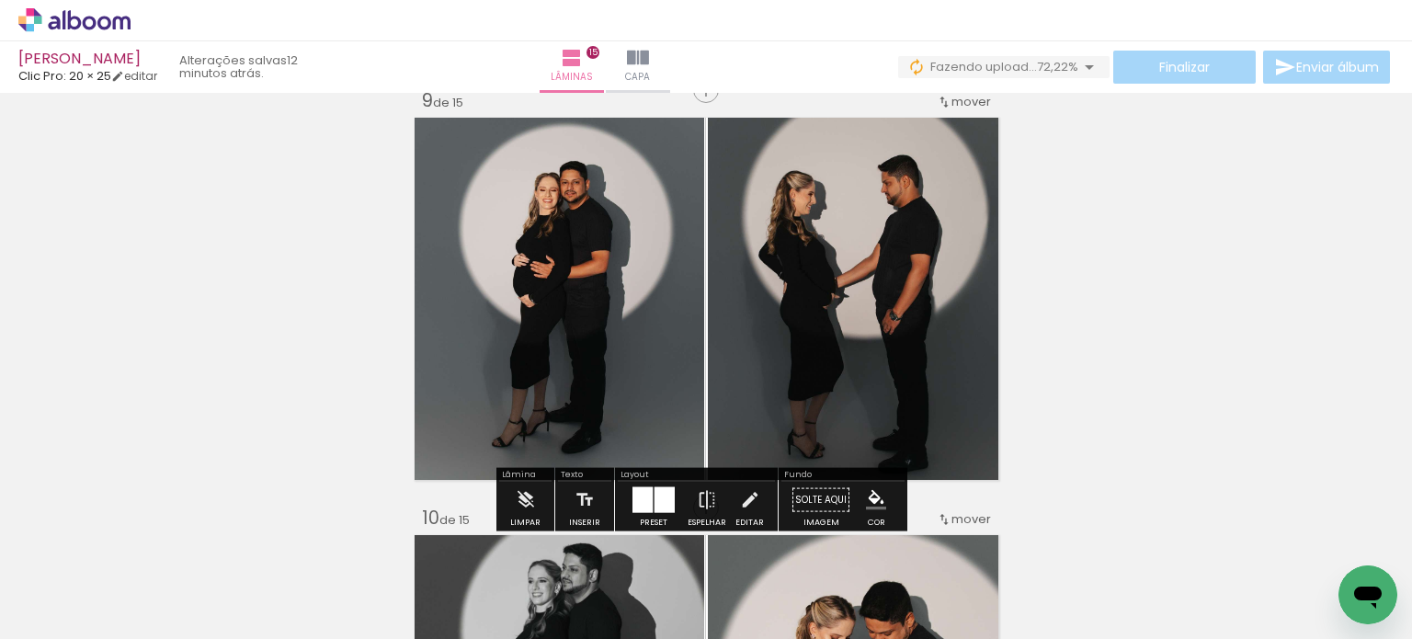
scroll to position [0, 1773]
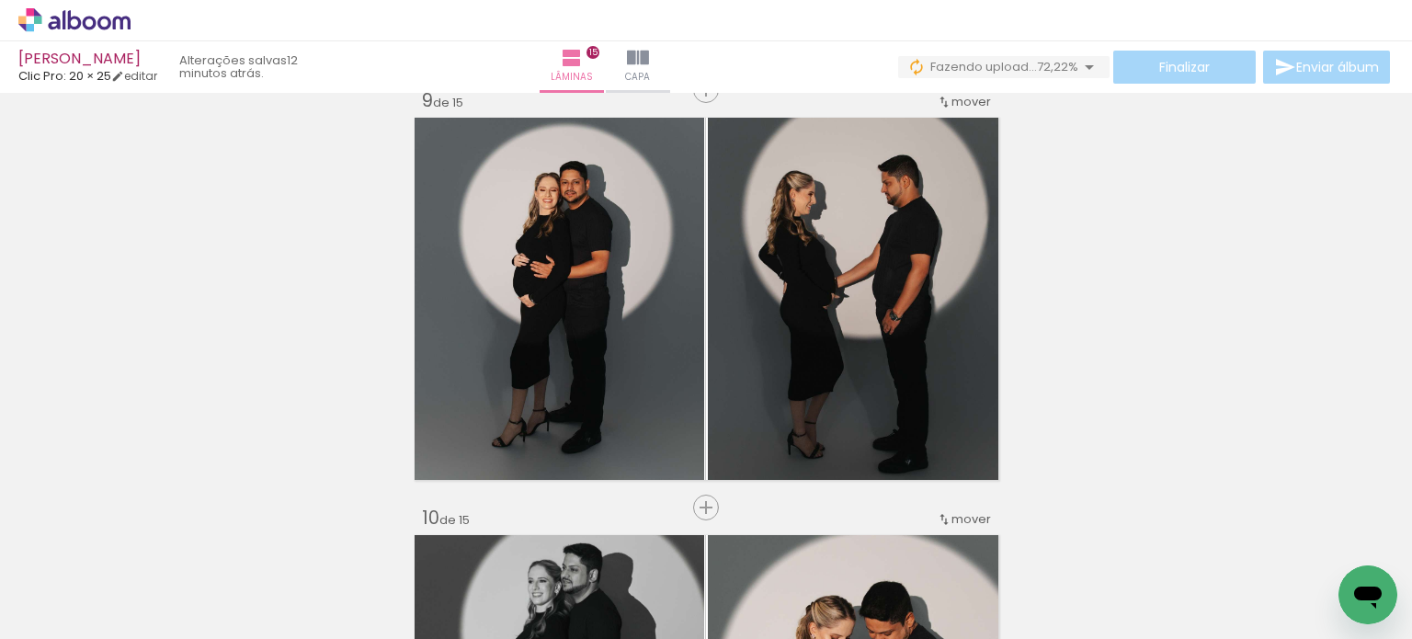
click at [641, 545] on iron-icon at bounding box center [635, 539] width 19 height 19
click at [80, 613] on span "Adicionar Fotos" at bounding box center [65, 614] width 55 height 20
click at [0, 0] on input "file" at bounding box center [0, 0] width 0 height 0
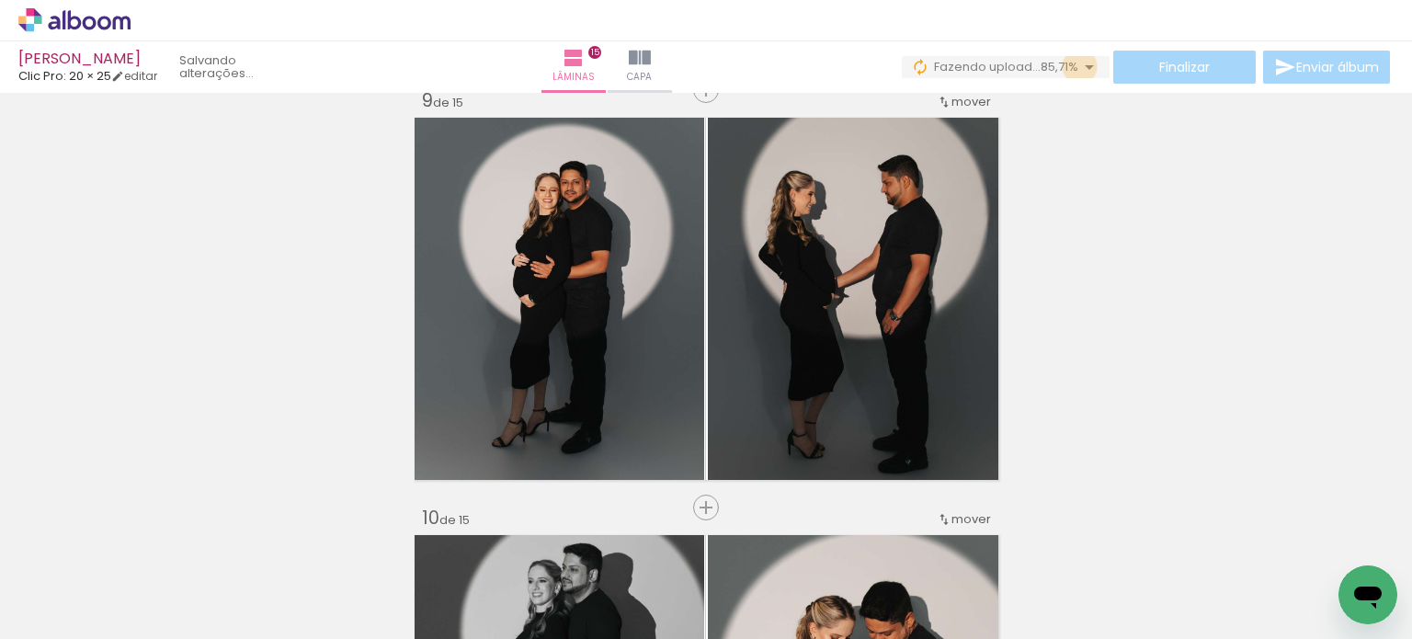
click at [1078, 66] on iron-icon at bounding box center [1089, 67] width 22 height 22
click at [1078, 65] on iron-icon at bounding box center [1089, 67] width 22 height 22
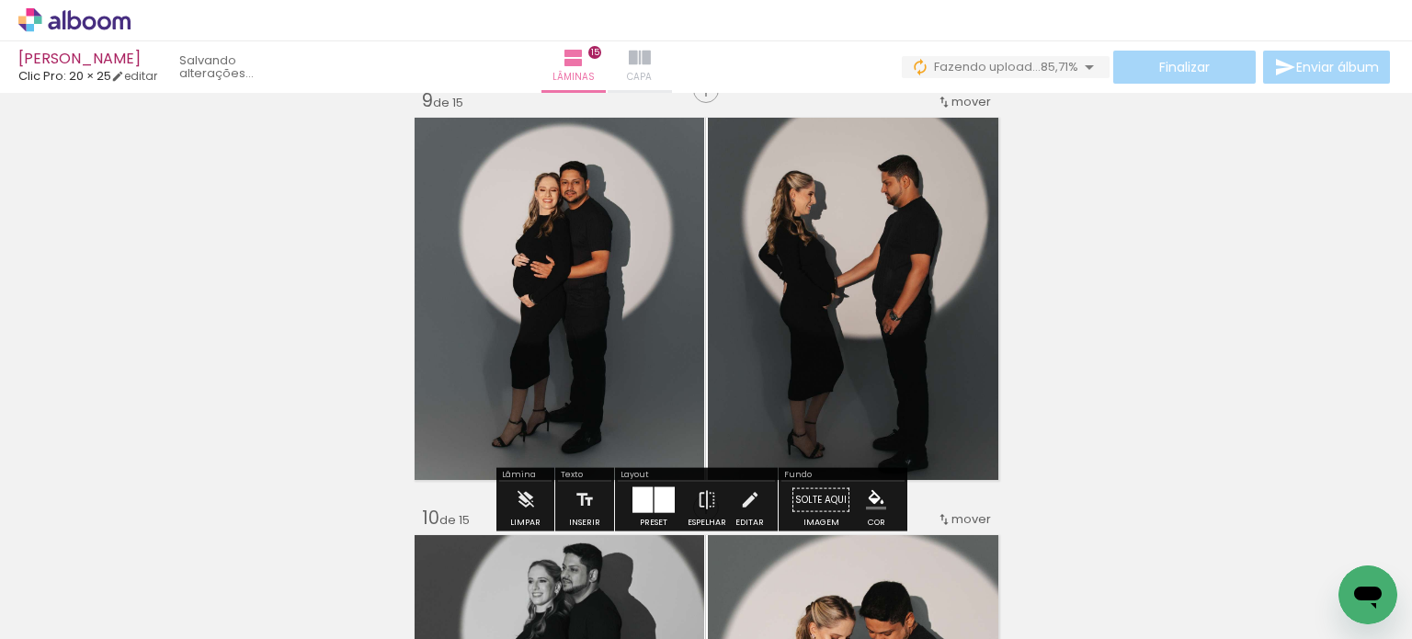
click at [651, 62] on iron-icon at bounding box center [640, 58] width 22 height 22
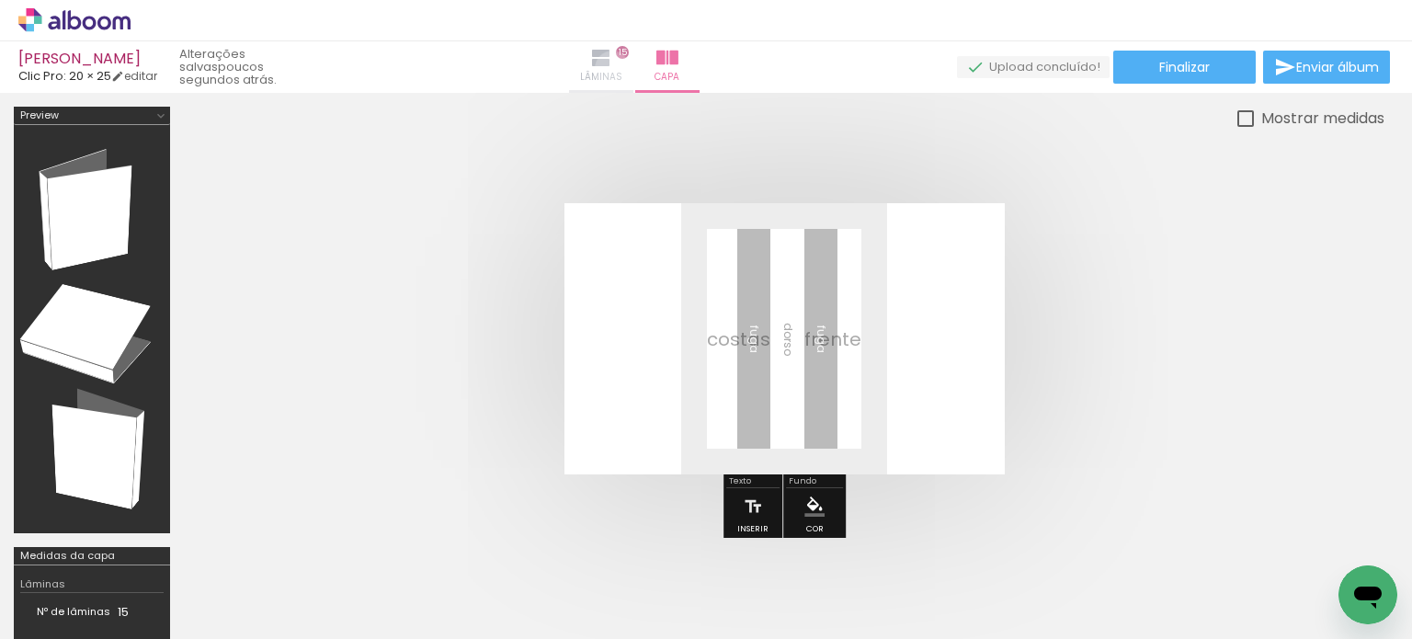
click at [622, 69] on span "Lâminas" at bounding box center [601, 77] width 42 height 17
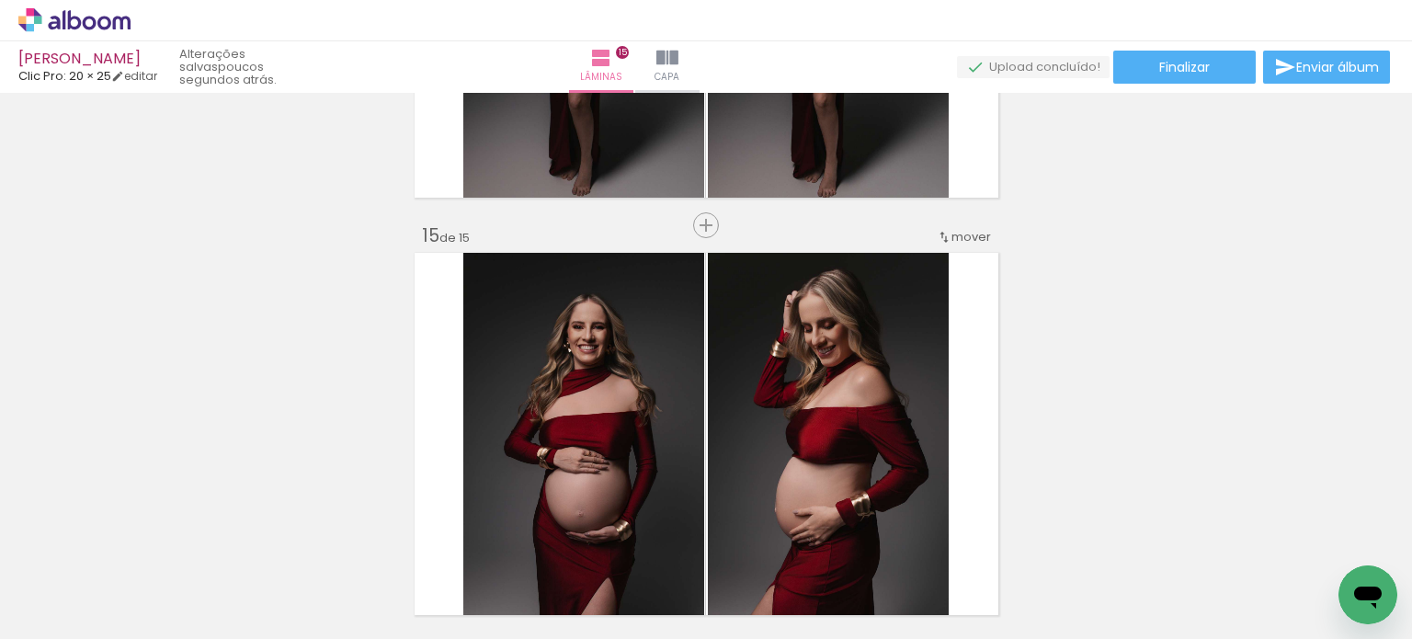
scroll to position [5848, 0]
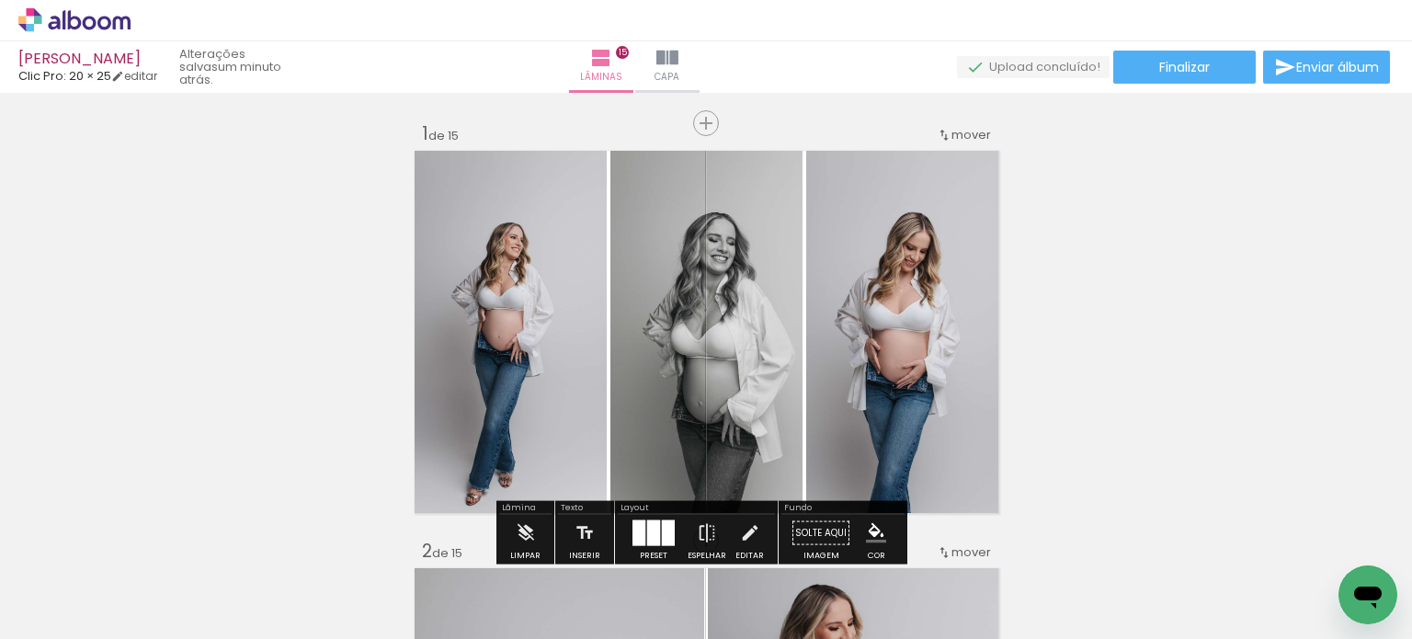
click at [92, 579] on iron-icon at bounding box center [93, 583] width 15 height 15
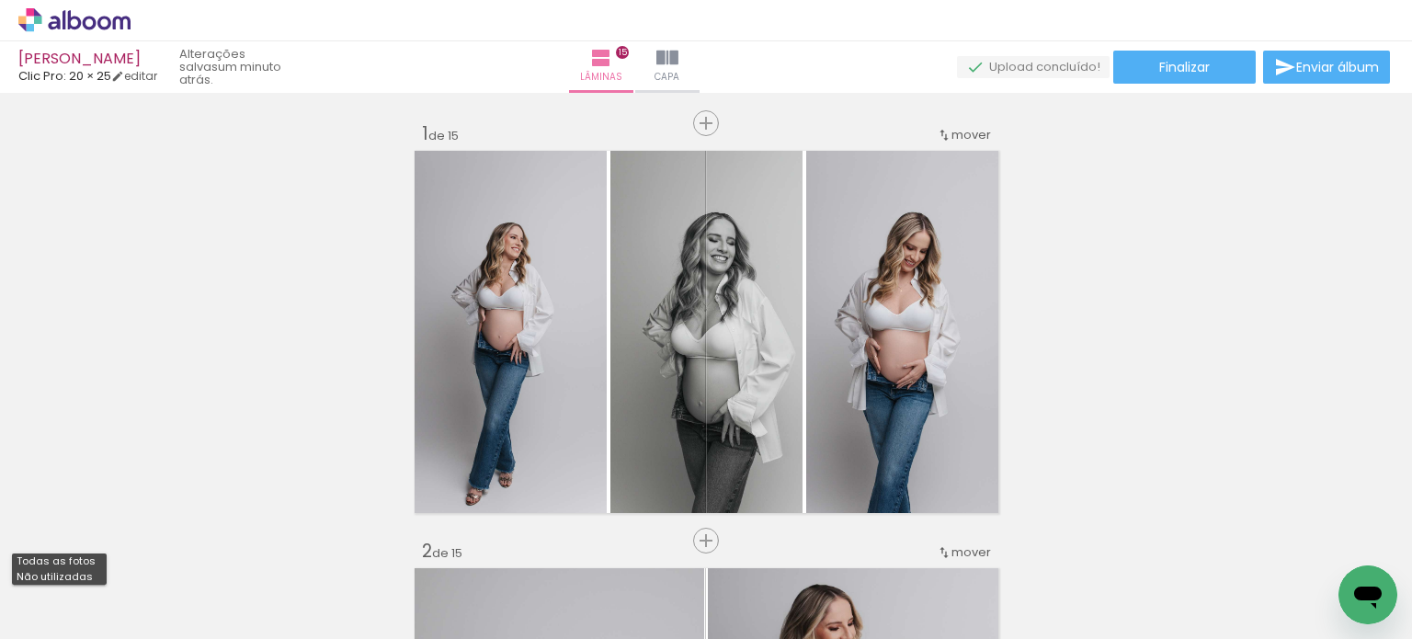
click at [74, 607] on span "Adicionar Fotos" at bounding box center [65, 614] width 55 height 20
click at [0, 0] on input "file" at bounding box center [0, 0] width 0 height 0
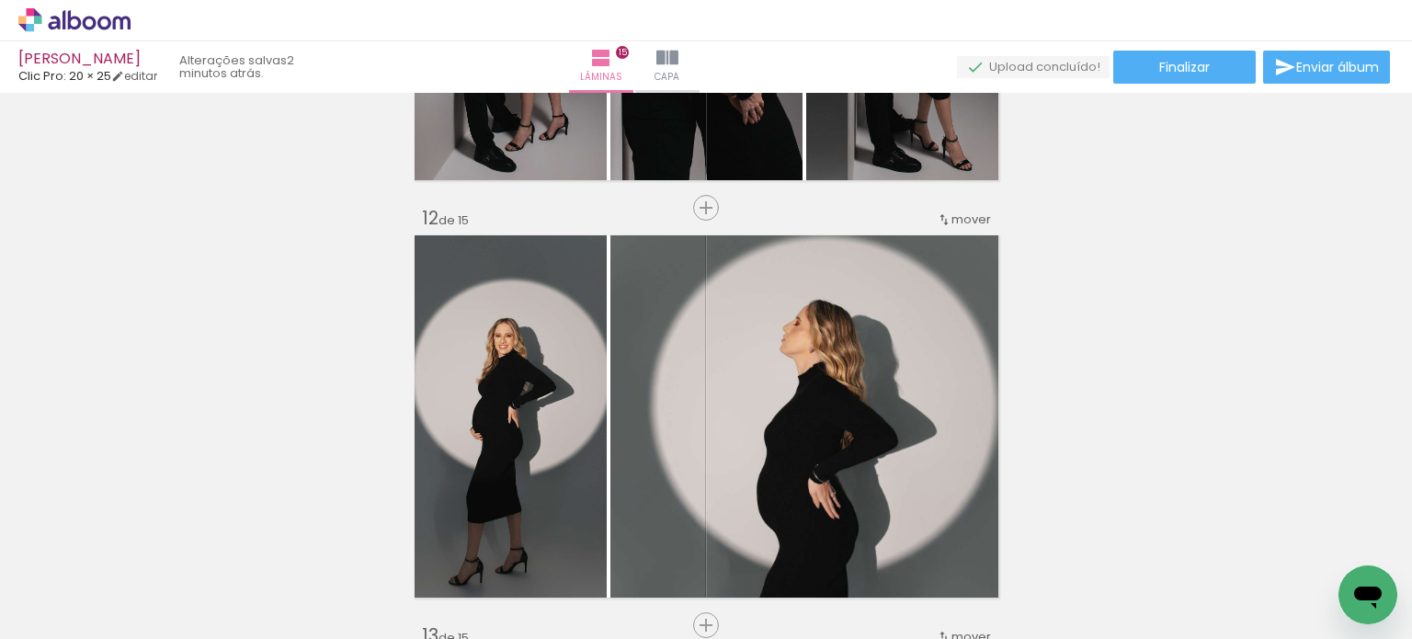
scroll to position [4831, 0]
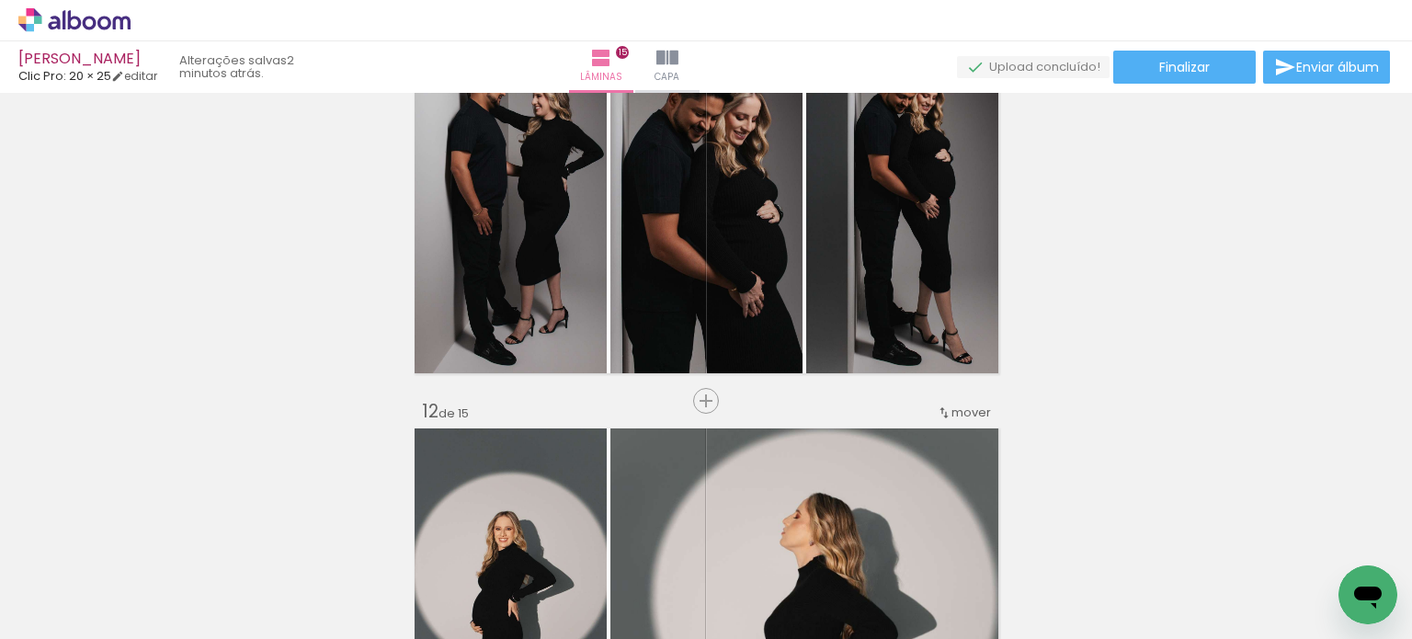
scroll to position [4157, 0]
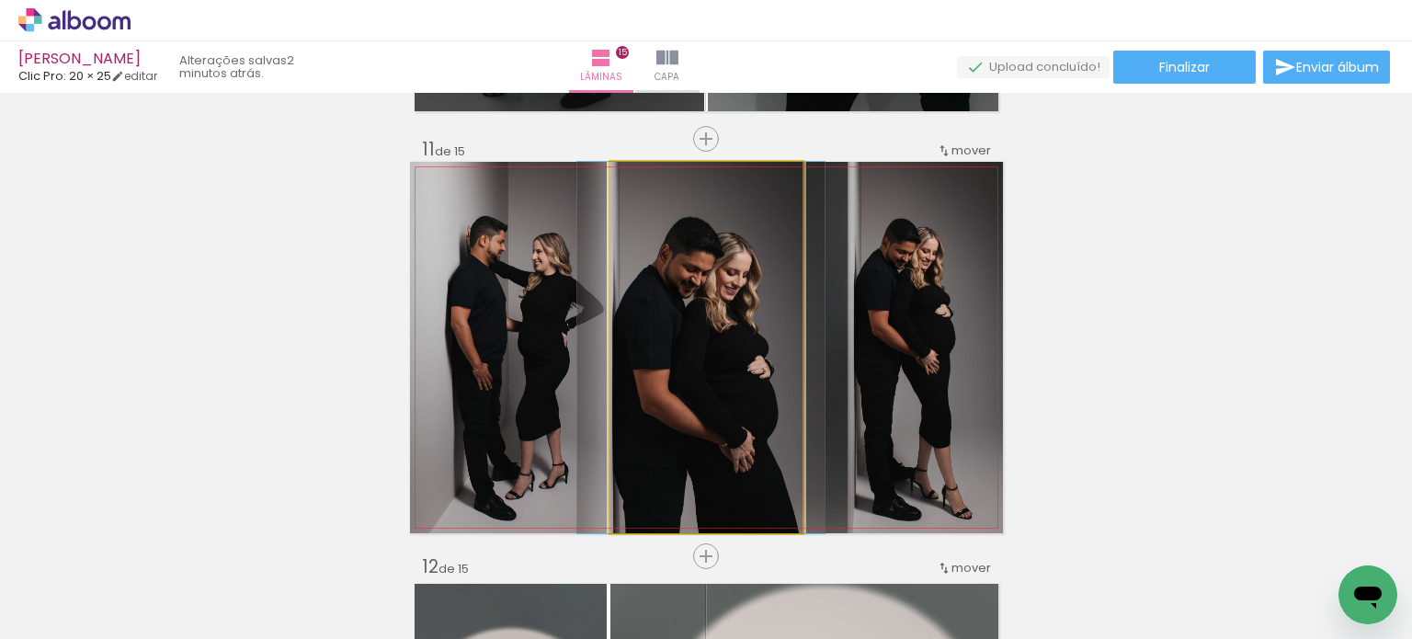
drag, startPoint x: 745, startPoint y: 373, endPoint x: 735, endPoint y: 361, distance: 15.1
click at [736, 361] on quentale-photo at bounding box center [706, 347] width 192 height 371
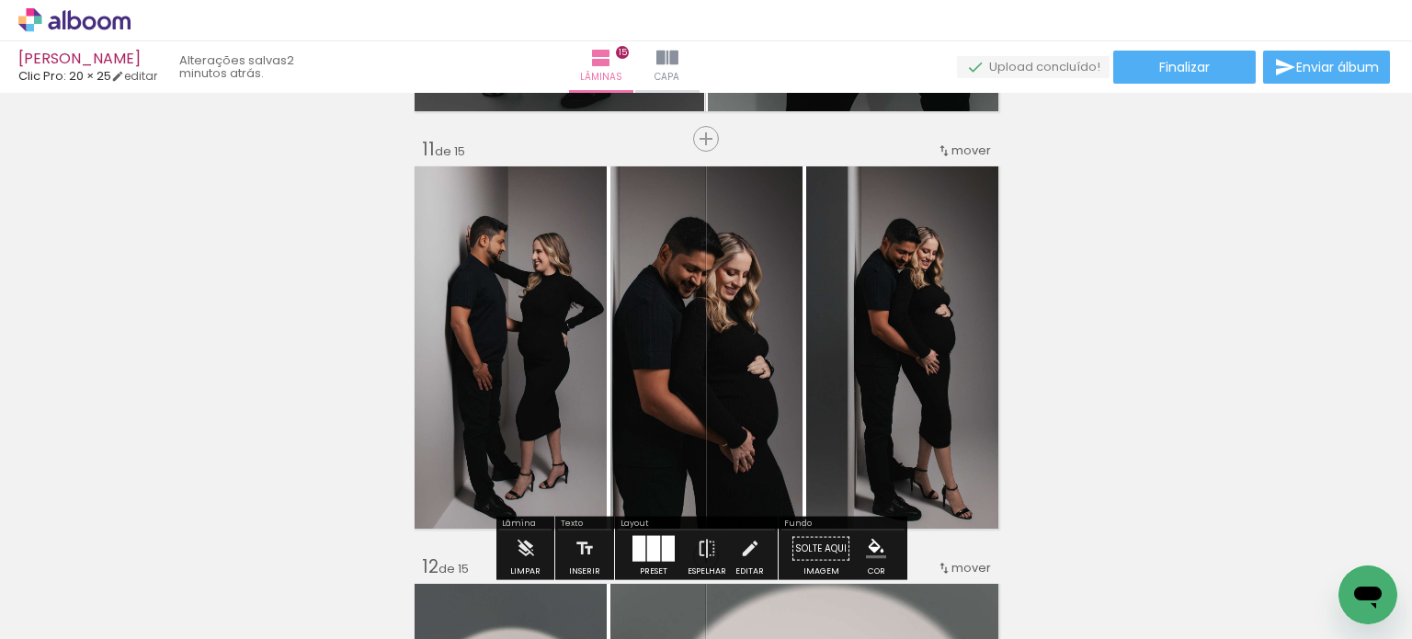
scroll to position [4218, 0]
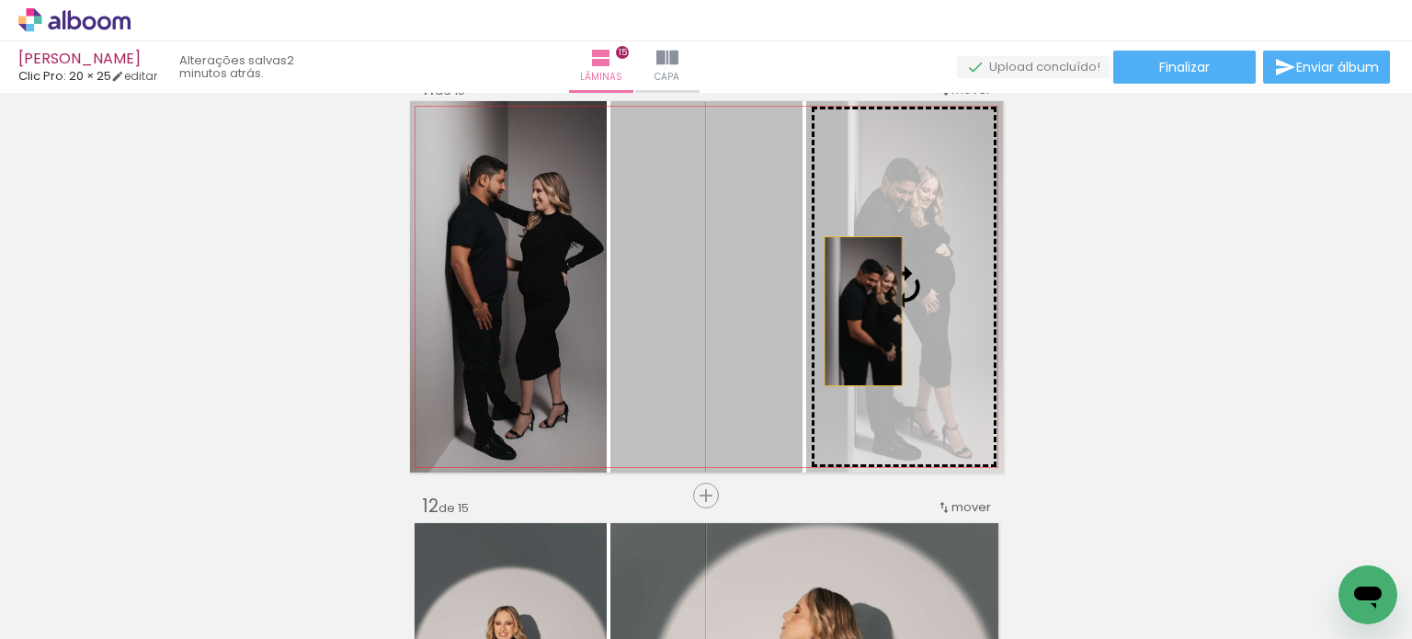
drag, startPoint x: 748, startPoint y: 328, endPoint x: 865, endPoint y: 313, distance: 117.7
click at [0, 0] on slot at bounding box center [0, 0] width 0 height 0
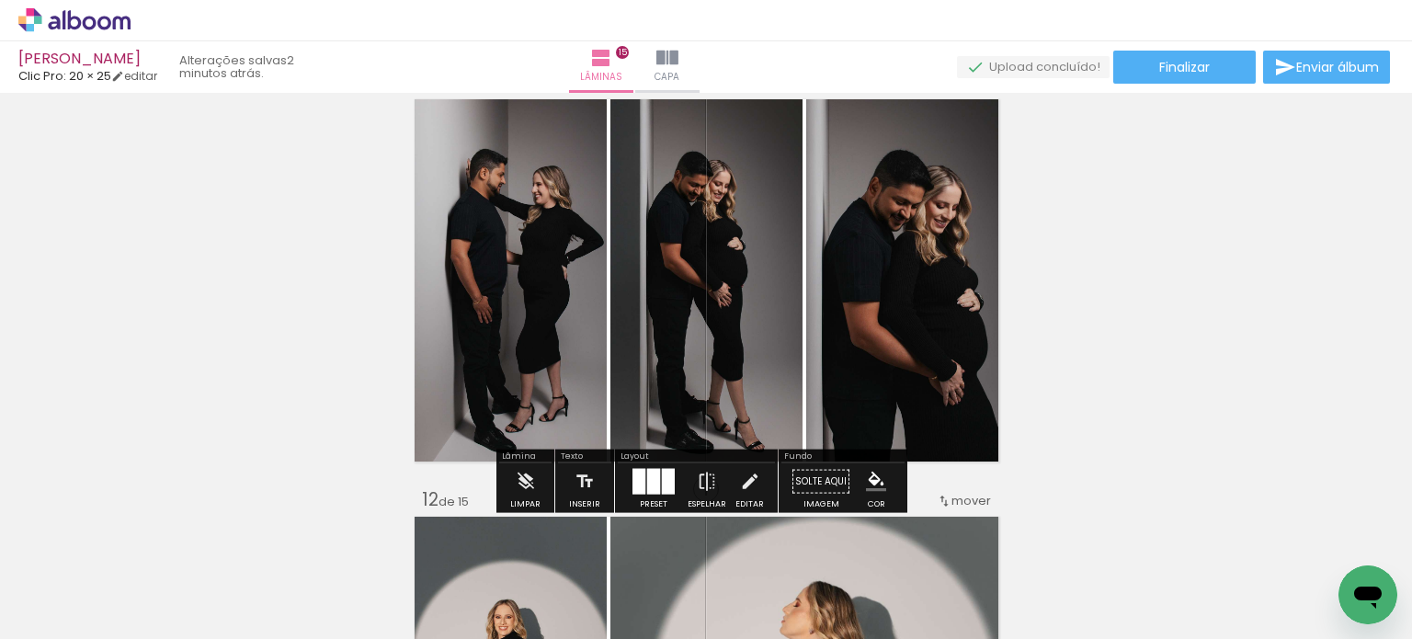
scroll to position [4206, 0]
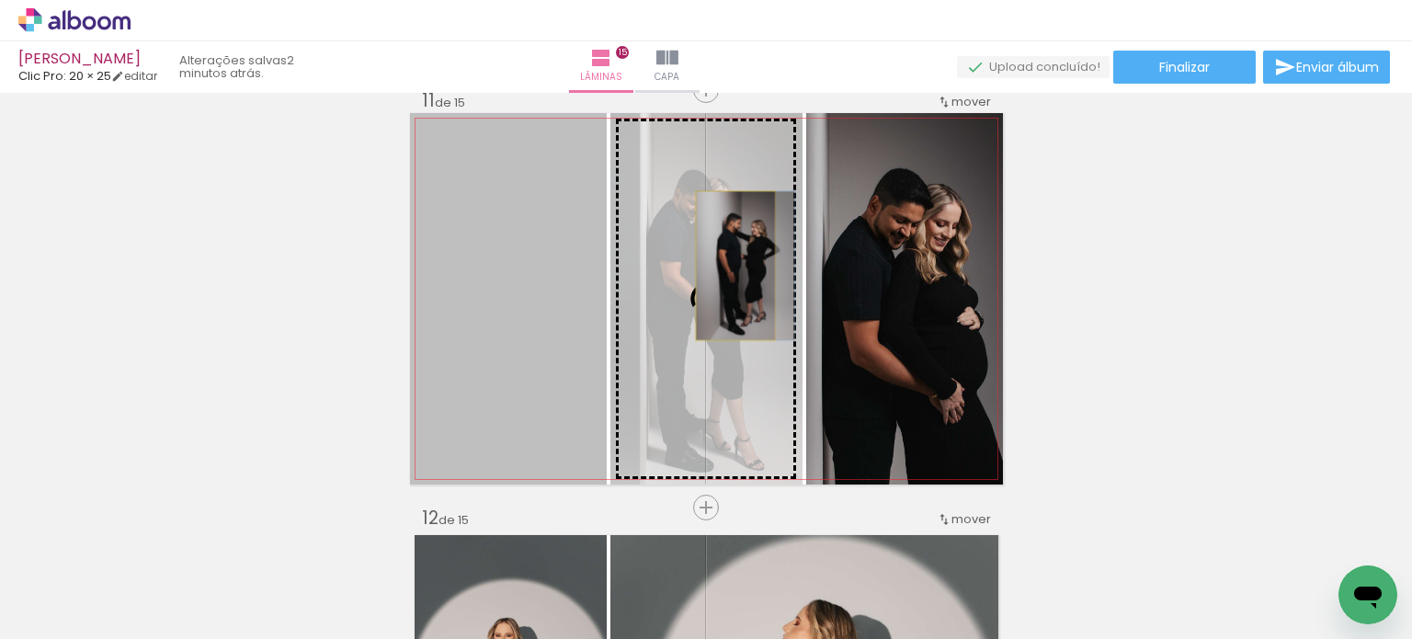
drag, startPoint x: 533, startPoint y: 291, endPoint x: 728, endPoint y: 266, distance: 196.5
click at [0, 0] on slot at bounding box center [0, 0] width 0 height 0
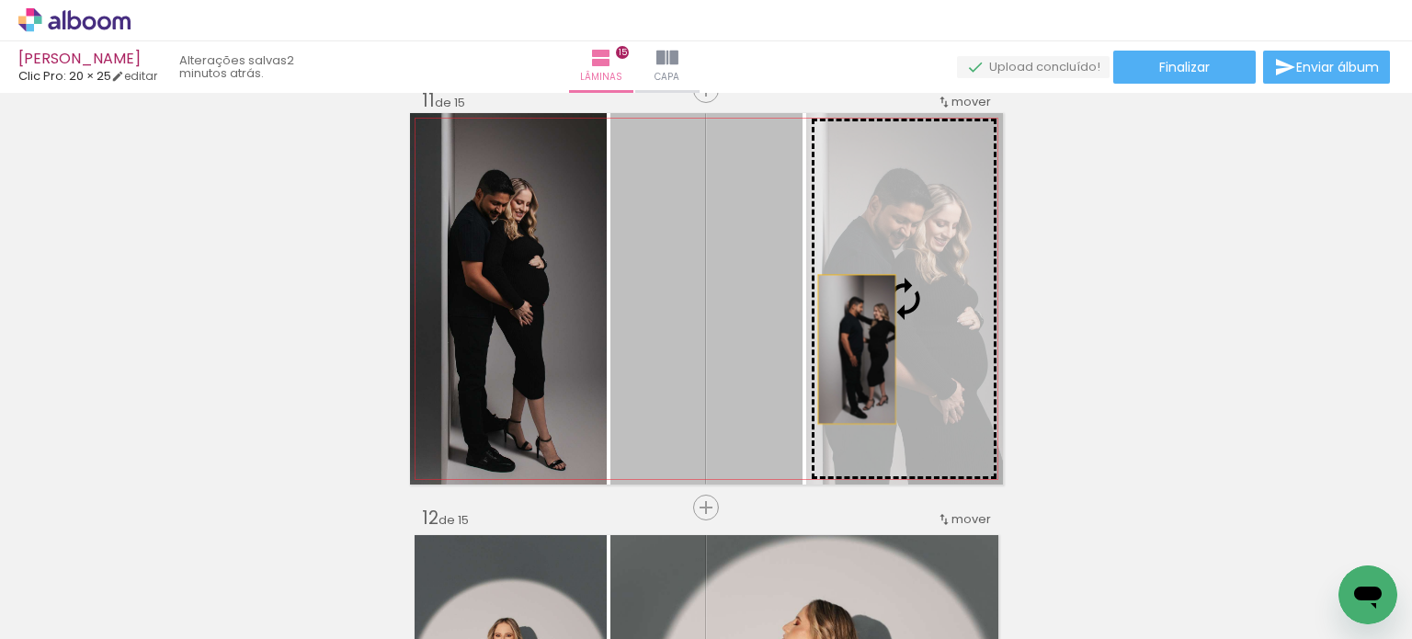
drag, startPoint x: 733, startPoint y: 384, endPoint x: 856, endPoint y: 346, distance: 129.1
click at [0, 0] on slot at bounding box center [0, 0] width 0 height 0
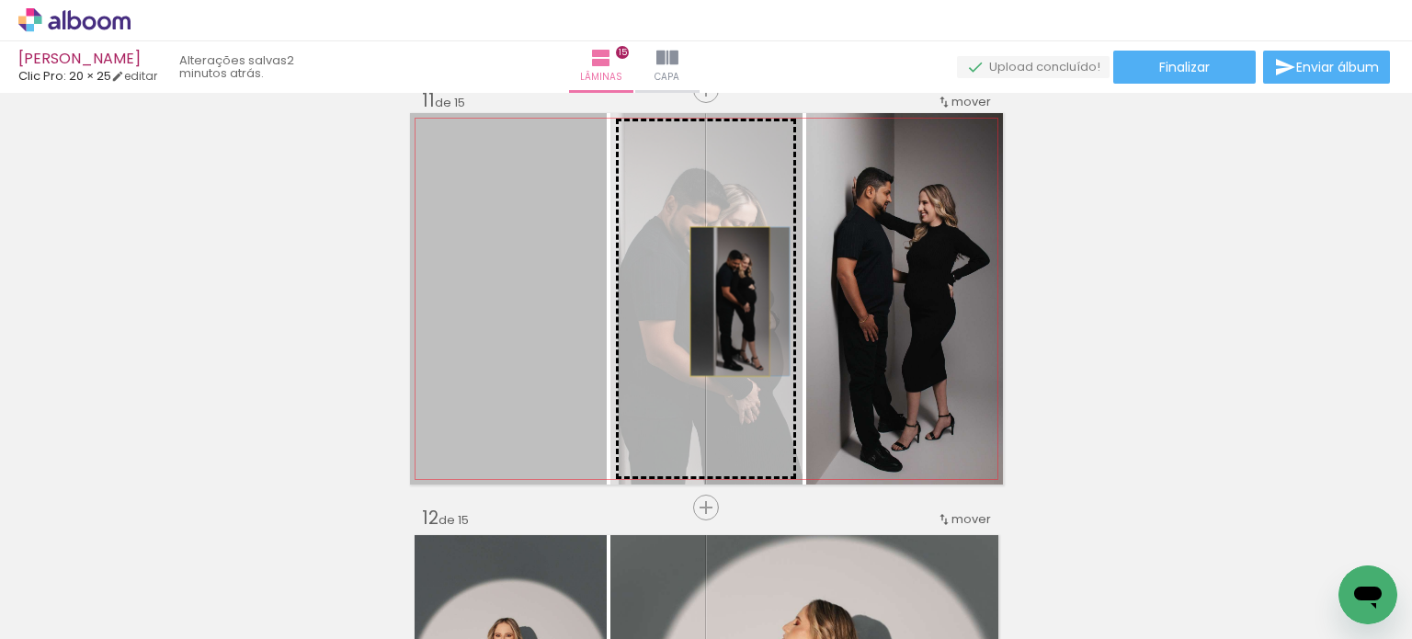
drag, startPoint x: 540, startPoint y: 313, endPoint x: 722, endPoint y: 301, distance: 183.3
click at [0, 0] on slot at bounding box center [0, 0] width 0 height 0
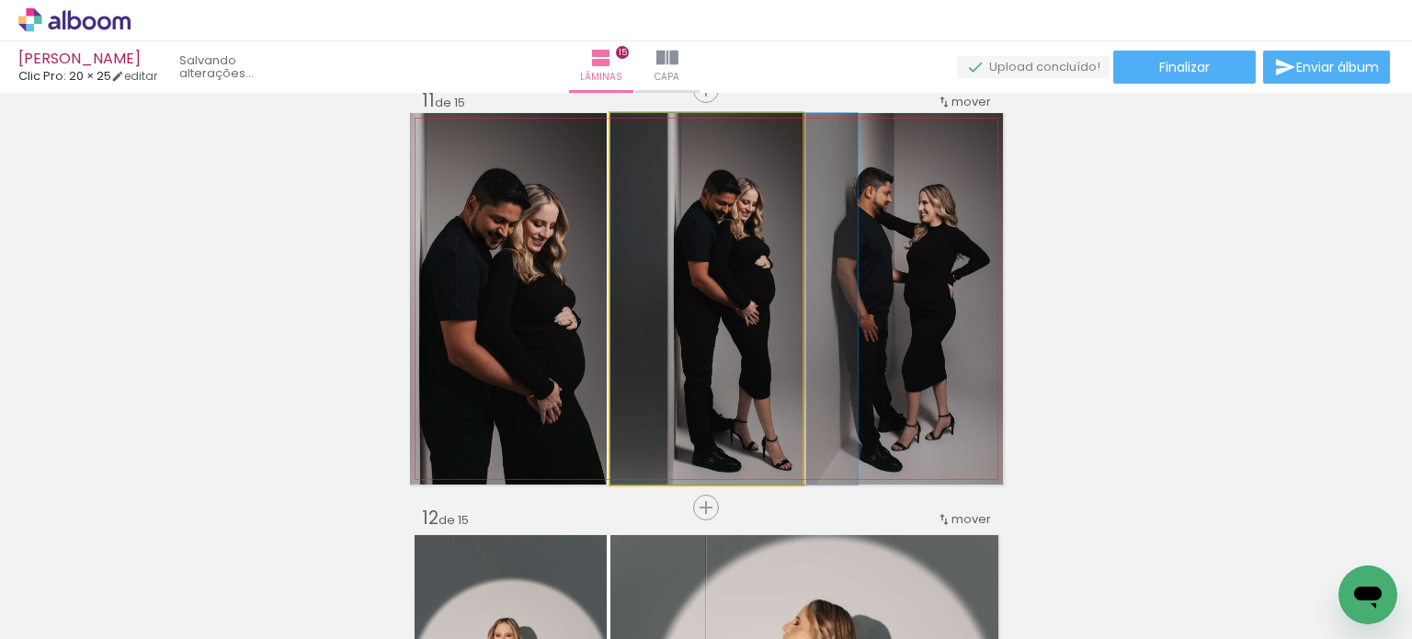
drag, startPoint x: 699, startPoint y: 300, endPoint x: 739, endPoint y: 294, distance: 40.8
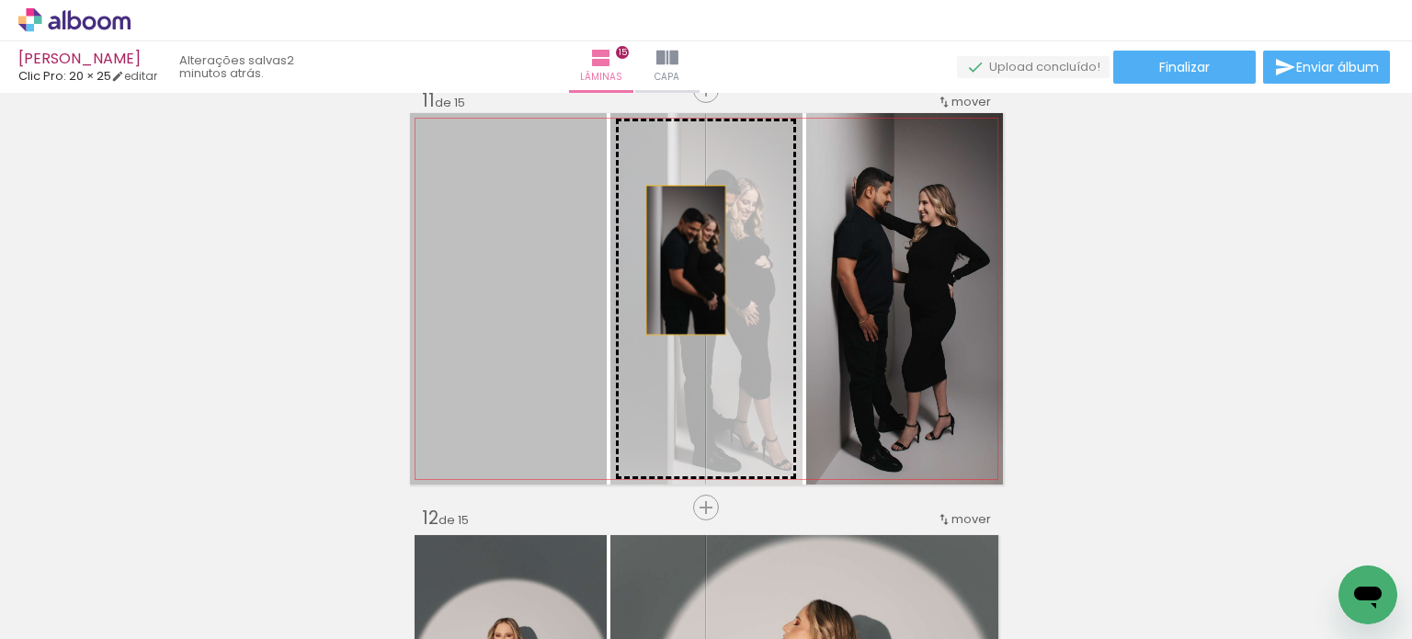
drag, startPoint x: 480, startPoint y: 286, endPoint x: 702, endPoint y: 256, distance: 224.4
click at [0, 0] on slot at bounding box center [0, 0] width 0 height 0
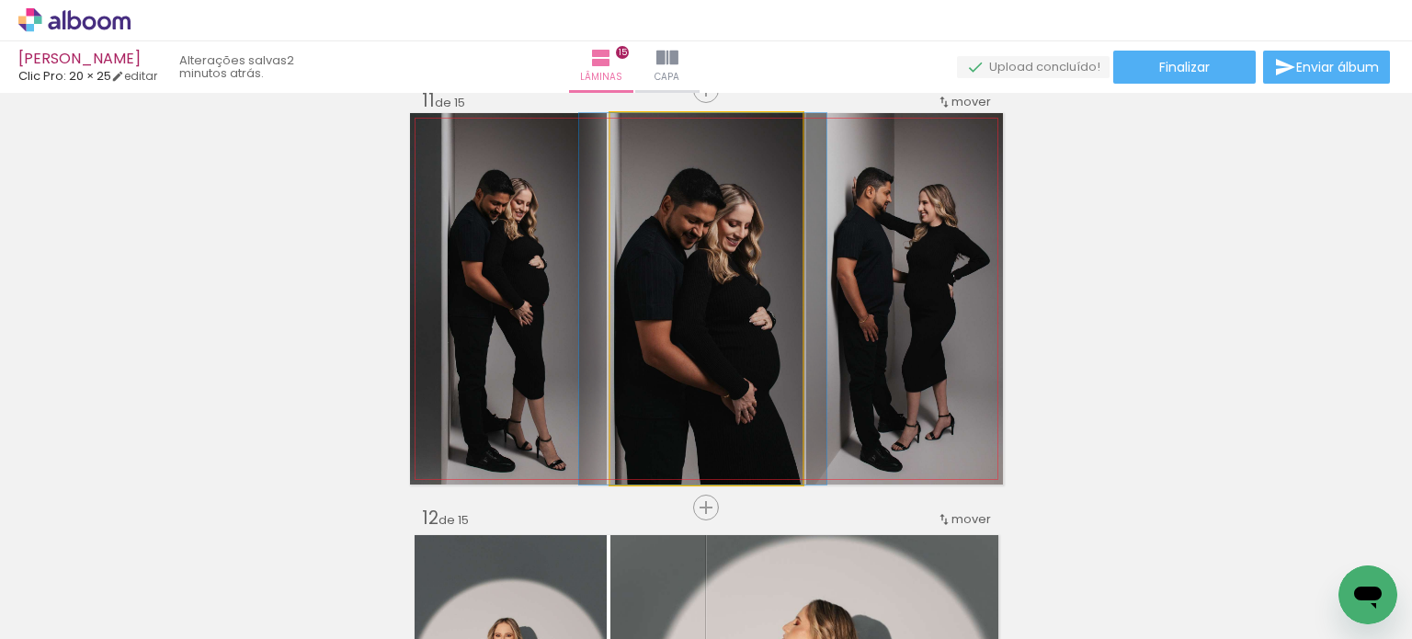
drag, startPoint x: 735, startPoint y: 292, endPoint x: 717, endPoint y: 280, distance: 21.9
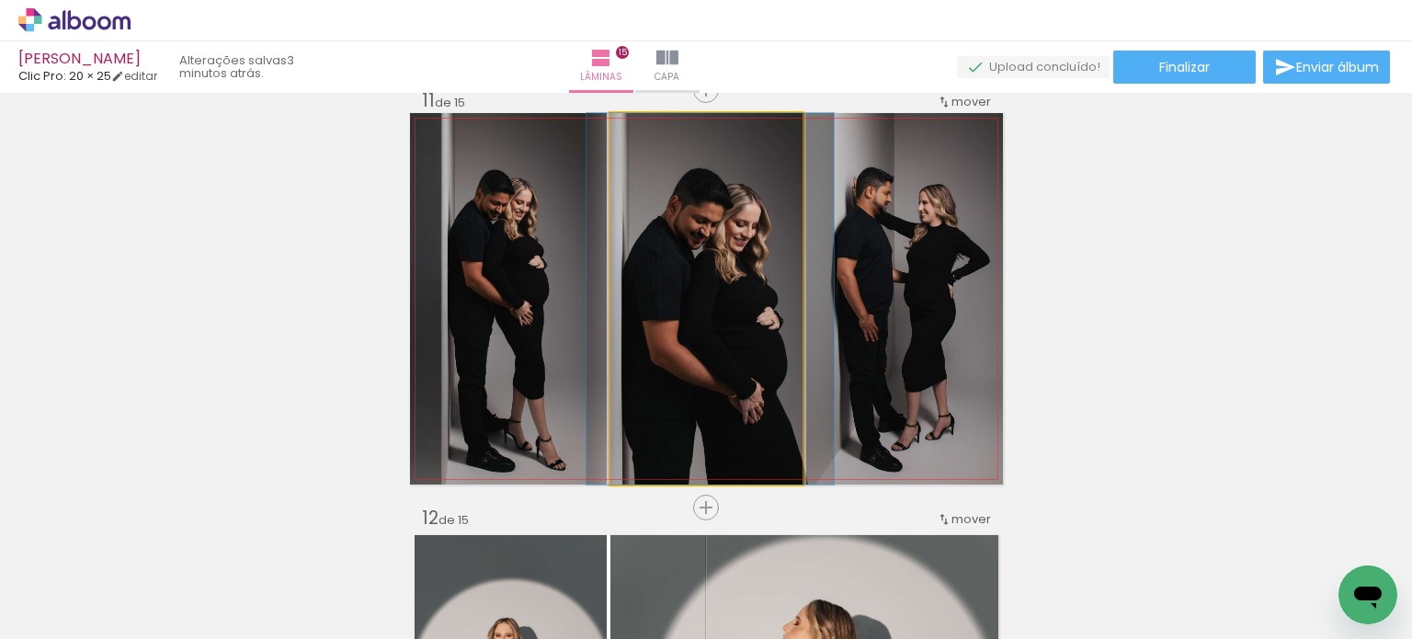
drag, startPoint x: 710, startPoint y: 278, endPoint x: 724, endPoint y: 278, distance: 14.7
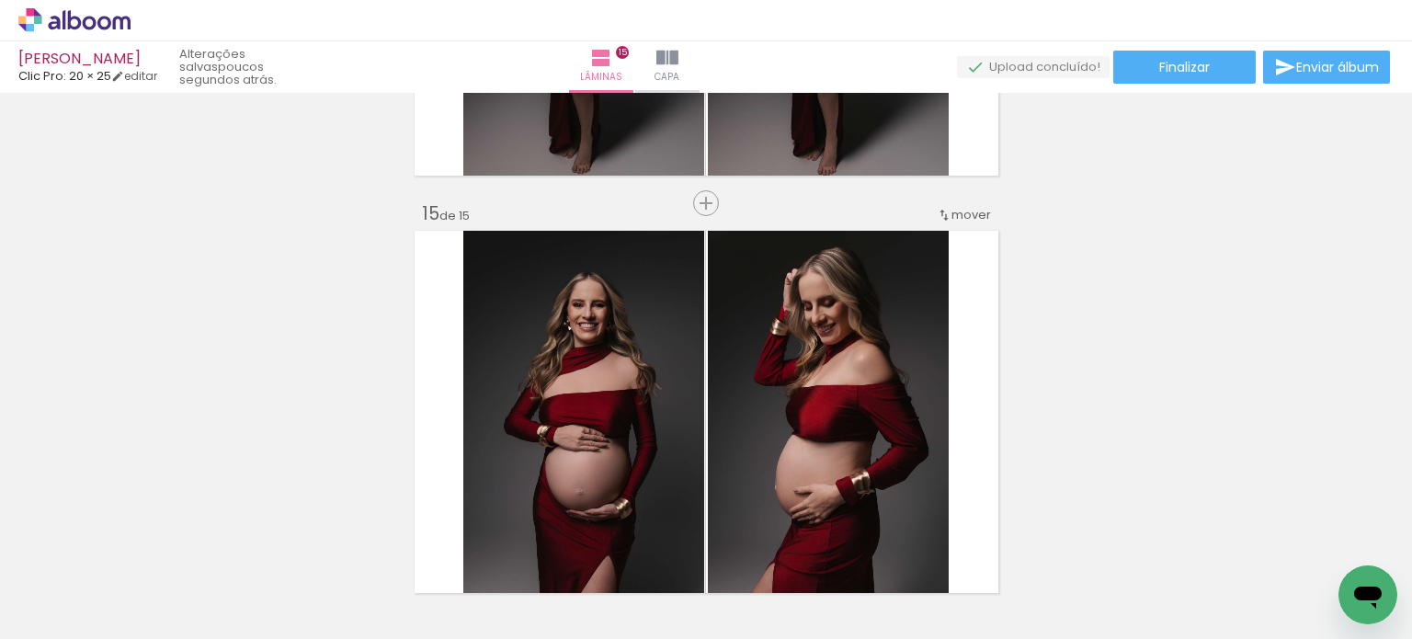
scroll to position [5904, 0]
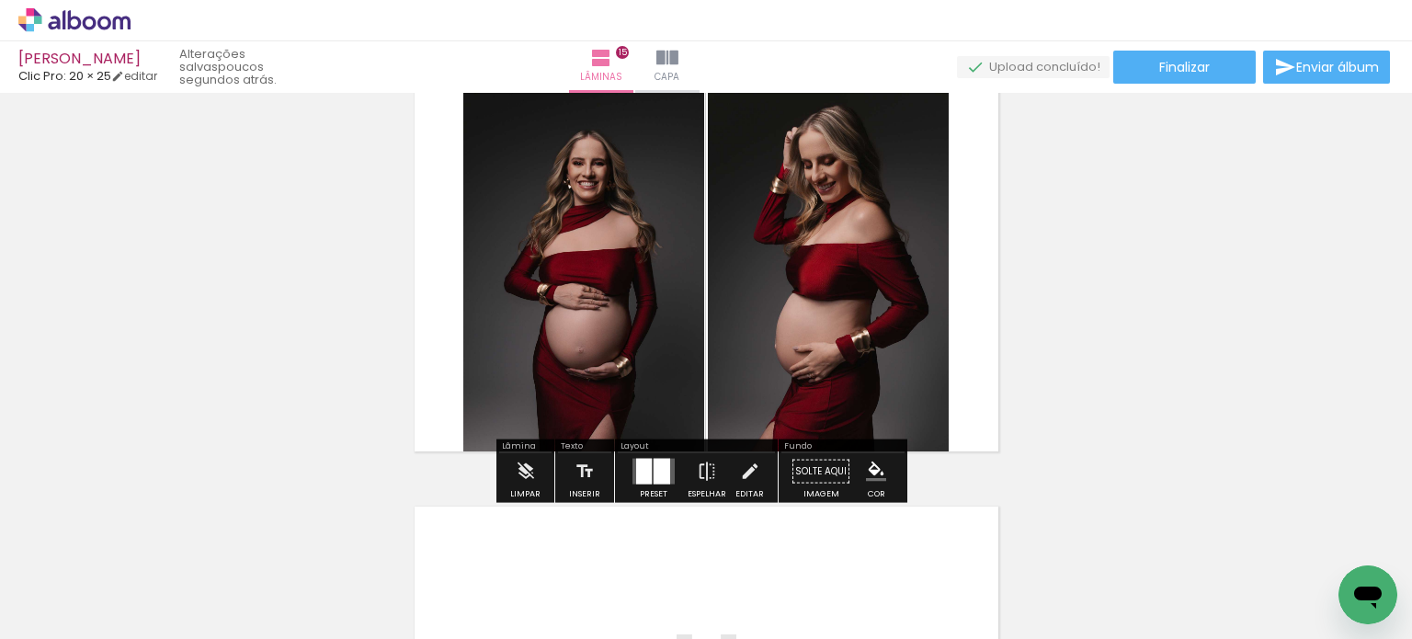
click at [642, 471] on div at bounding box center [644, 472] width 16 height 26
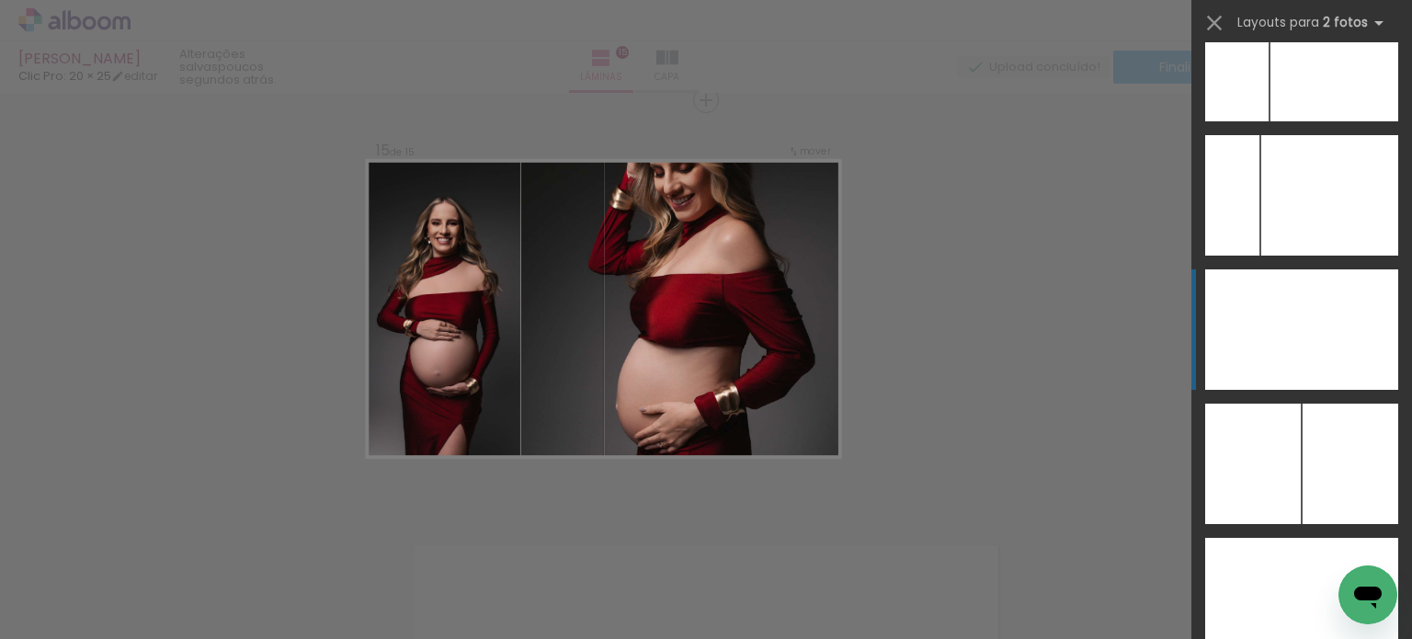
scroll to position [10031, 0]
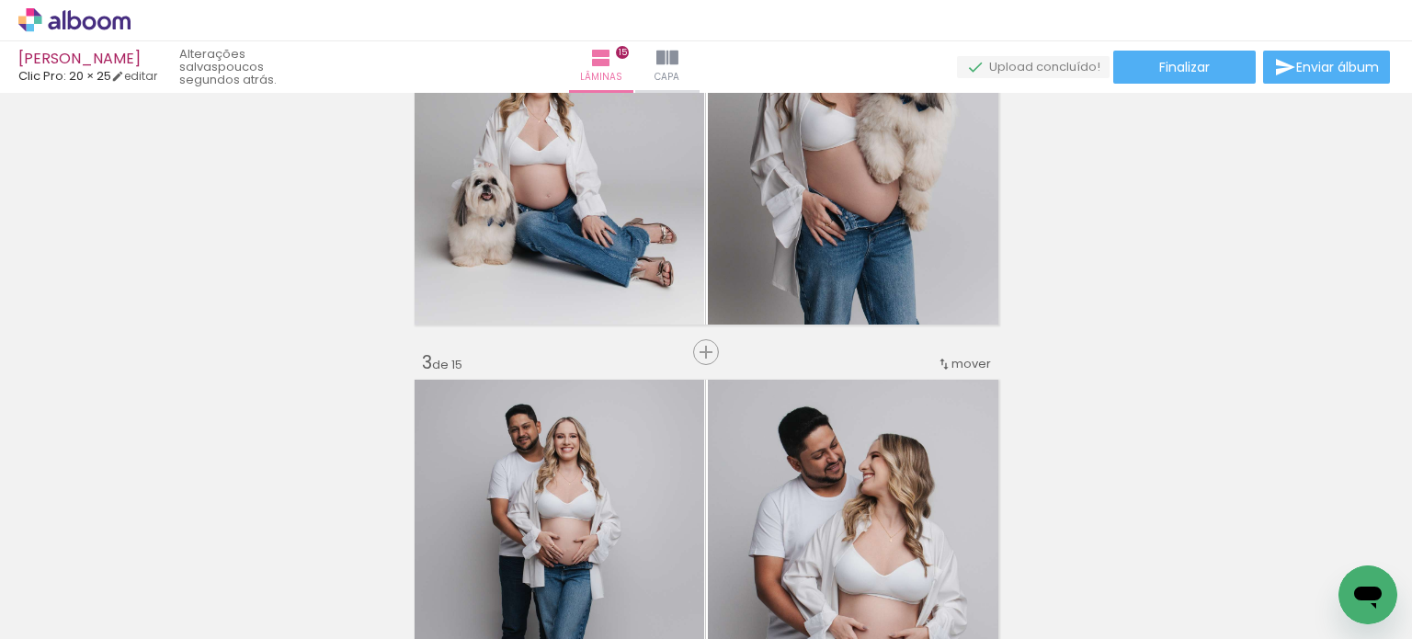
scroll to position [0, 0]
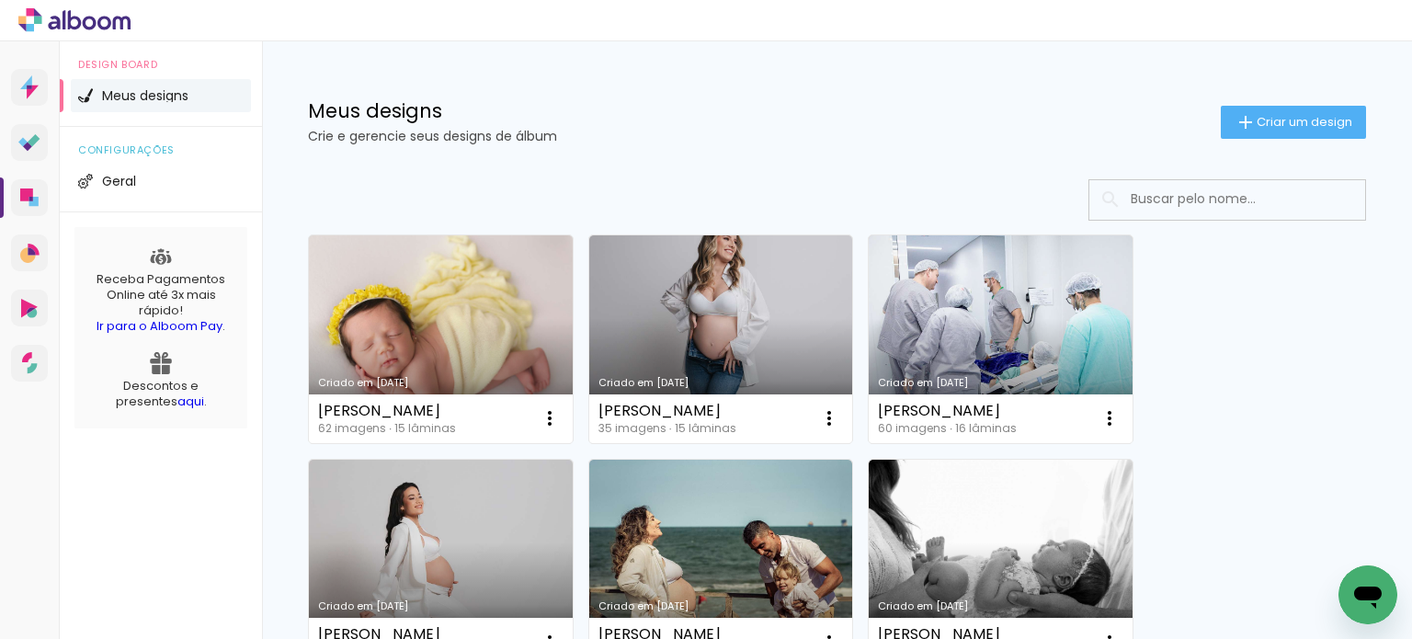
click at [427, 360] on link "Criado em [DATE]" at bounding box center [441, 339] width 264 height 208
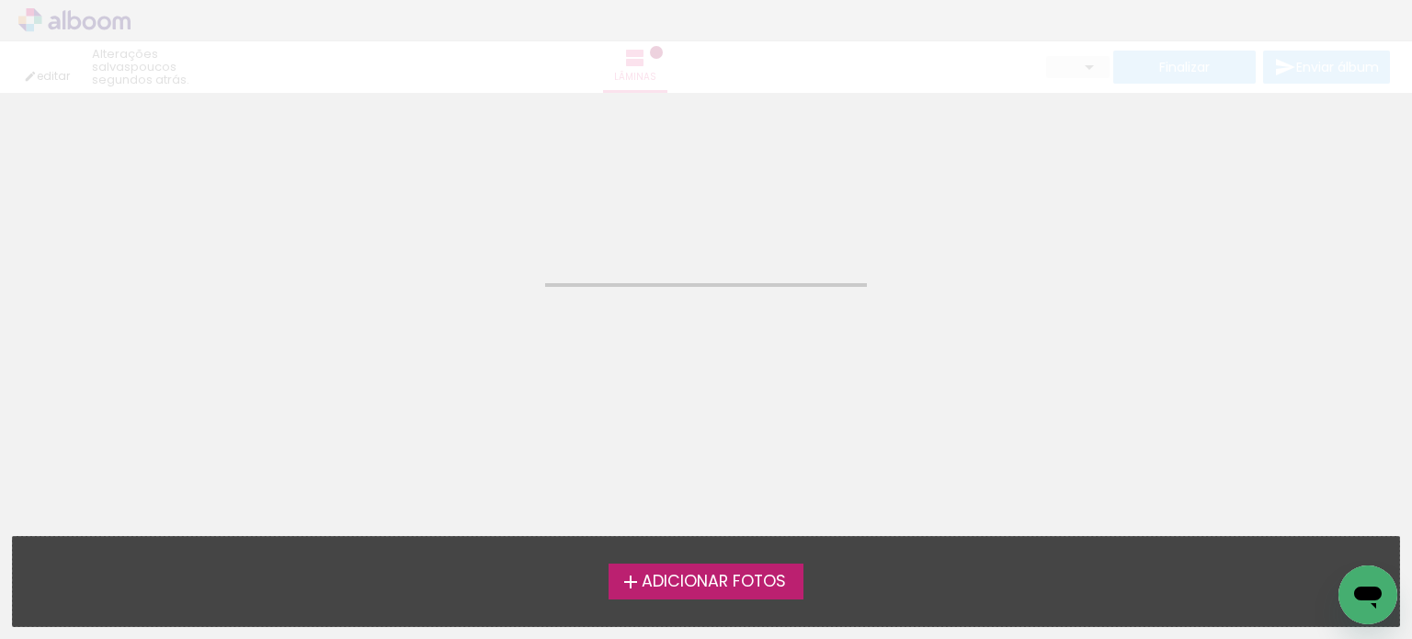
click at [427, 360] on neon-animated-pages "Confirmar Cancelar" at bounding box center [706, 366] width 1412 height 546
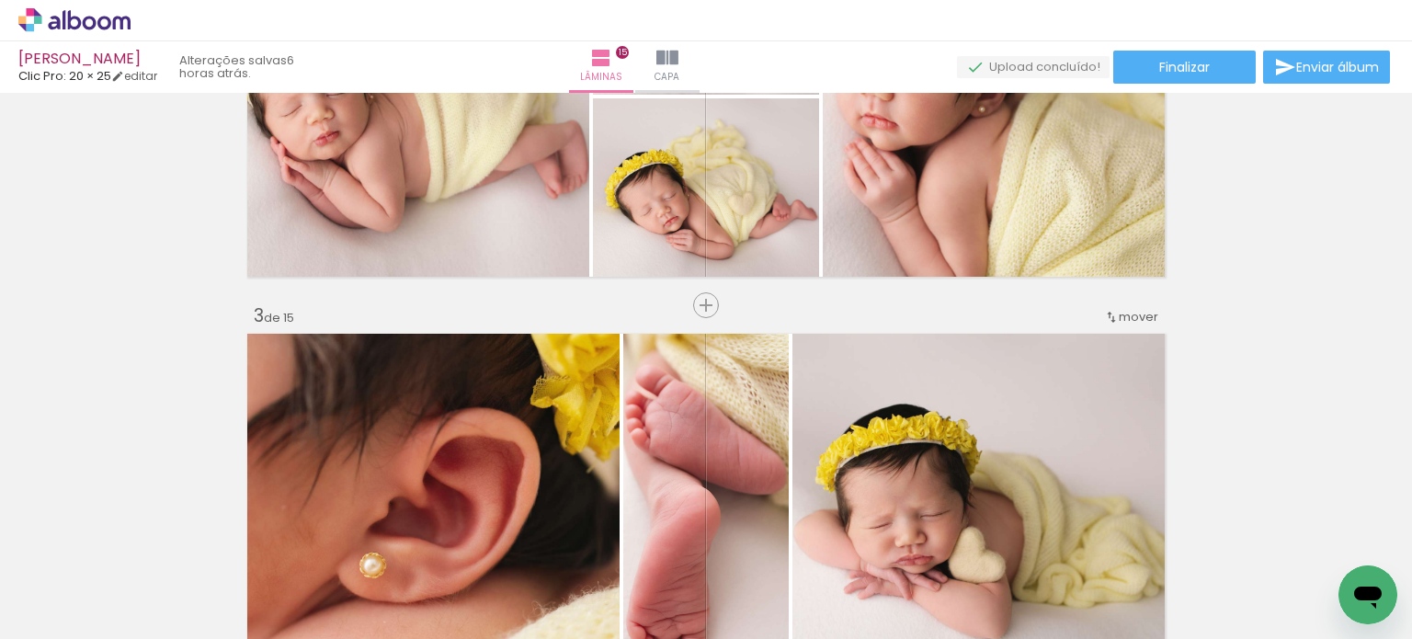
scroll to position [539, 0]
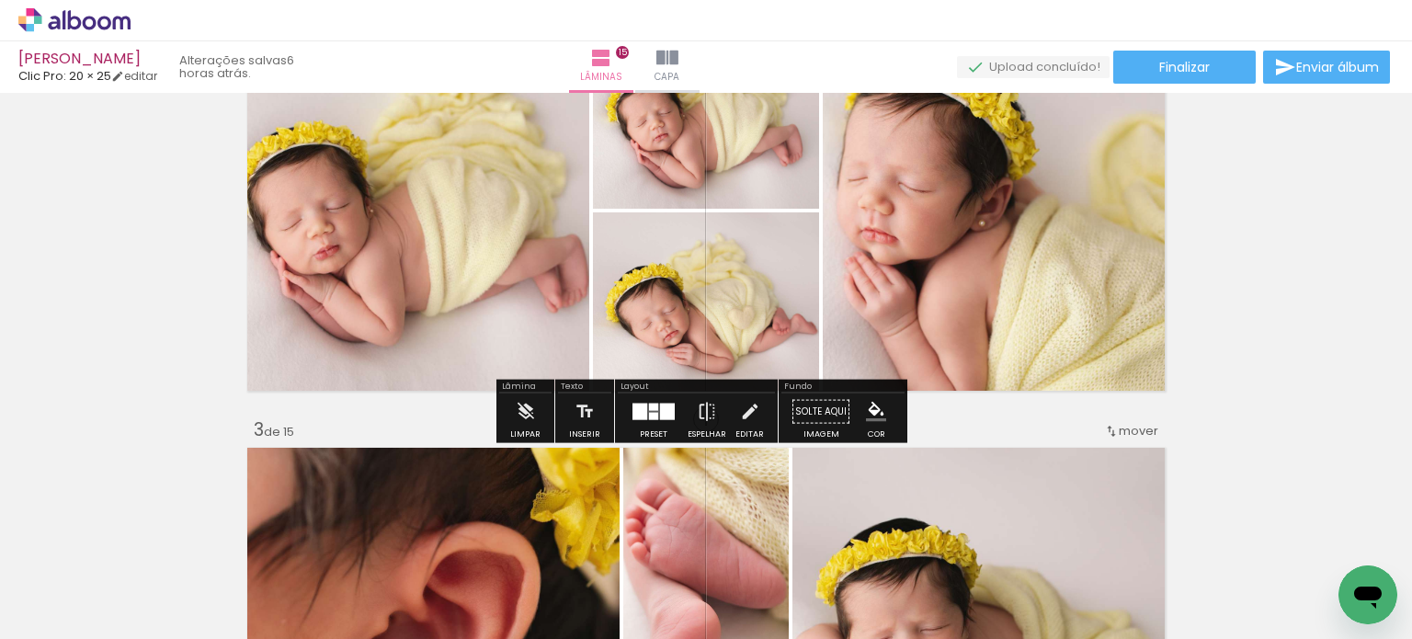
click at [0, 0] on span "Adicionar Fotos" at bounding box center [0, 0] width 0 height 0
click at [0, 0] on input "file" at bounding box center [0, 0] width 0 height 0
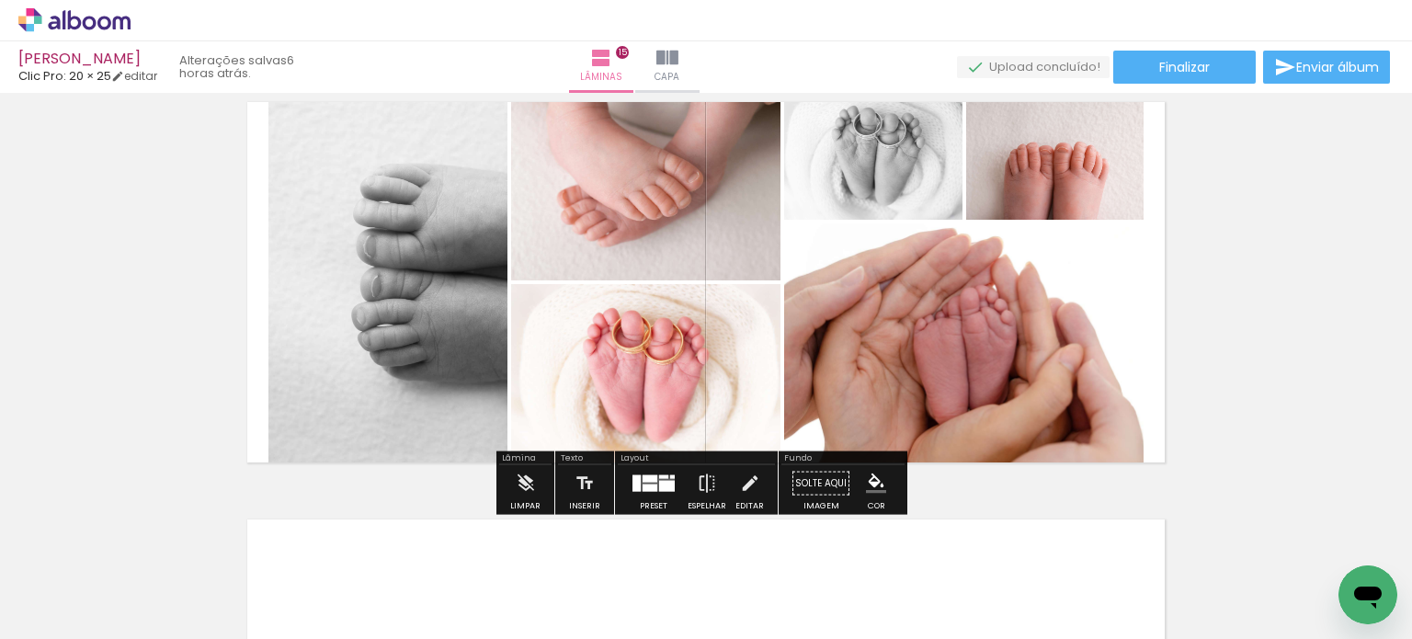
scroll to position [5588, 0]
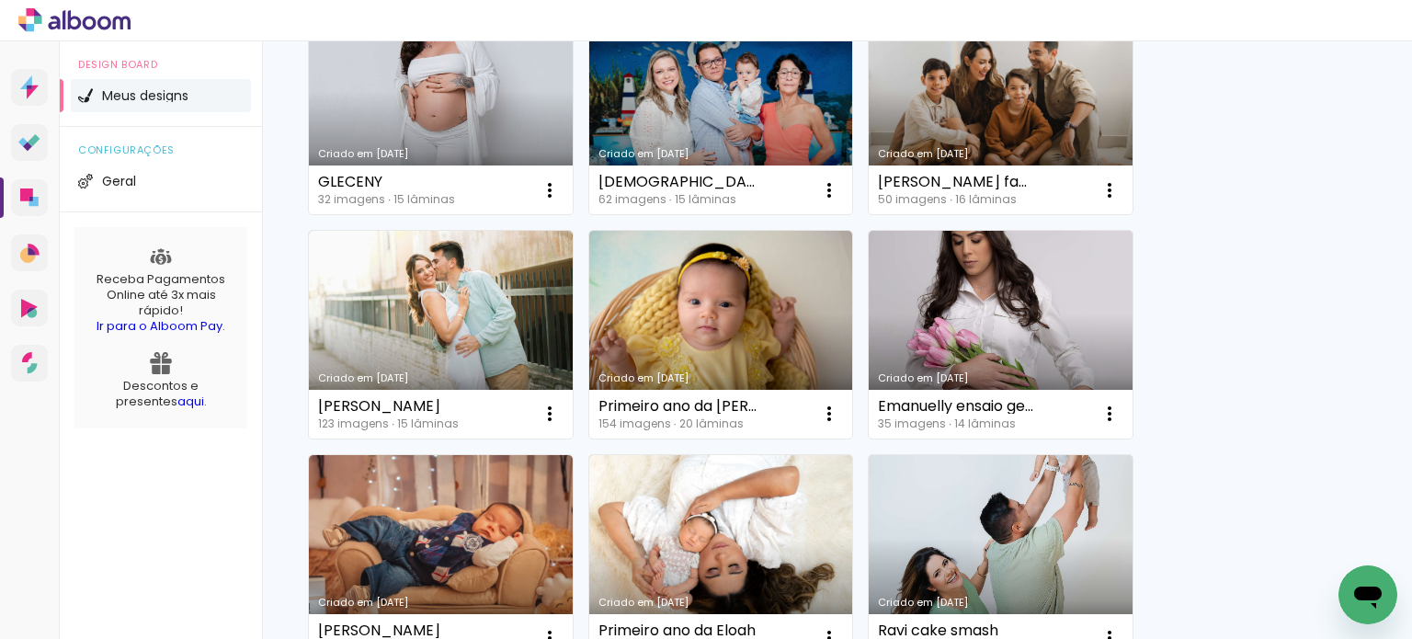
scroll to position [904, 0]
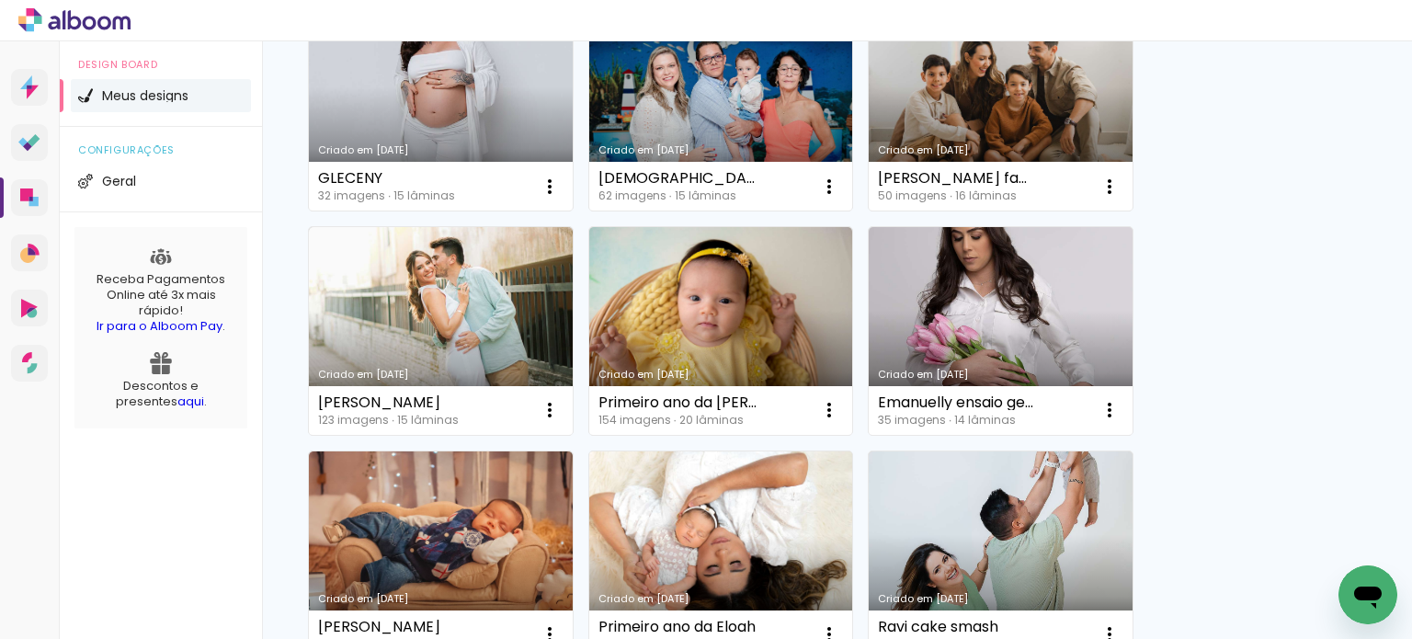
click at [706, 566] on link "Criado em [DATE]" at bounding box center [721, 555] width 264 height 208
